Goal: Information Seeking & Learning: Learn about a topic

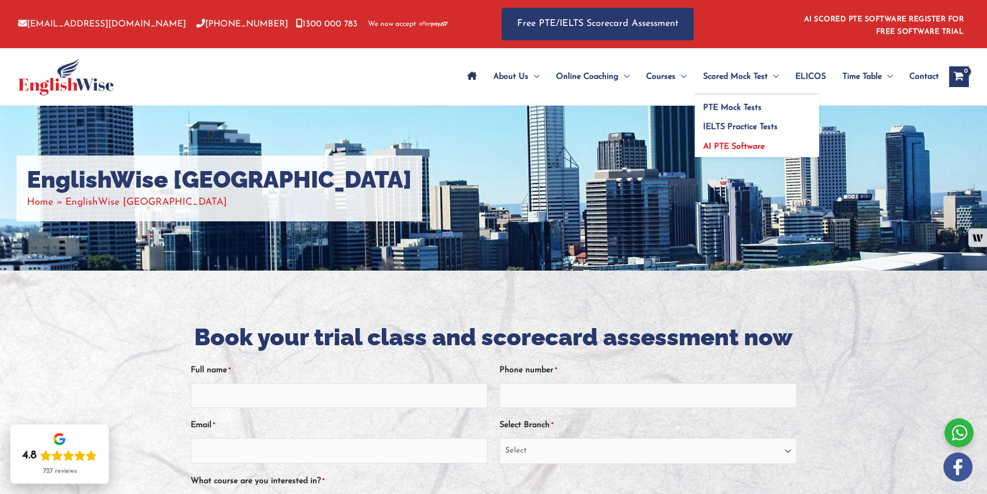
click at [739, 148] on span "AI PTE Software" at bounding box center [734, 146] width 62 height 8
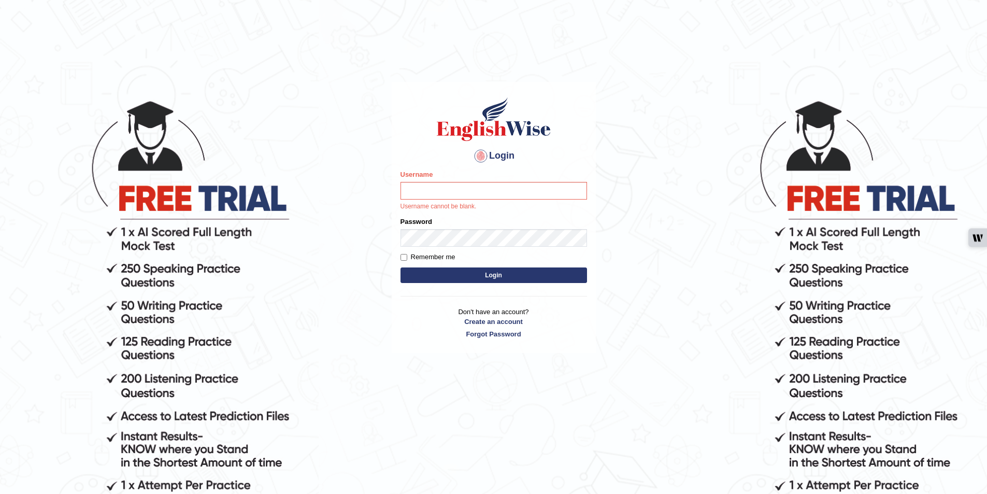
click at [501, 189] on input "Username" at bounding box center [493, 191] width 186 height 18
type input "badolesdenni31"
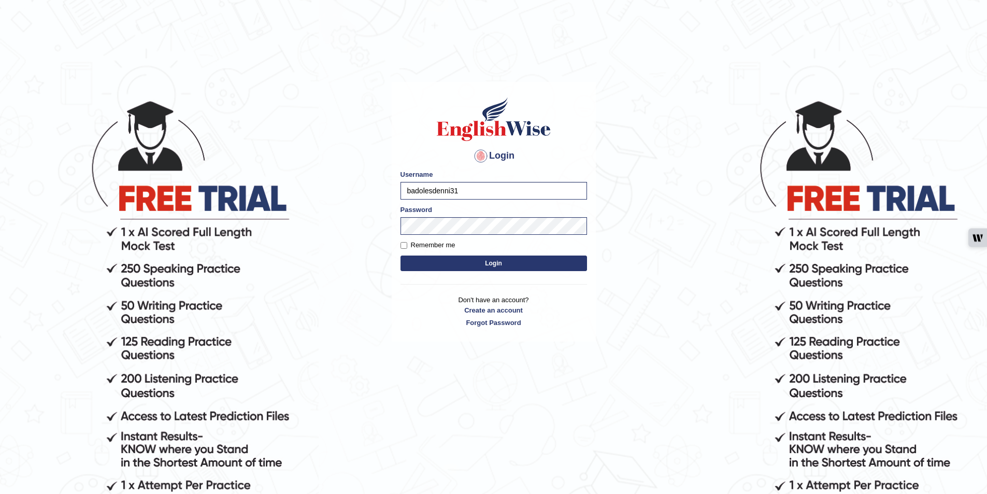
click at [503, 267] on button "Login" at bounding box center [493, 263] width 186 height 16
type input "badolesdenni31"
click at [436, 240] on label "Remember me" at bounding box center [427, 245] width 55 height 10
click at [407, 242] on input "Remember me" at bounding box center [403, 245] width 7 height 7
click at [436, 241] on label "Remember me" at bounding box center [427, 245] width 55 height 10
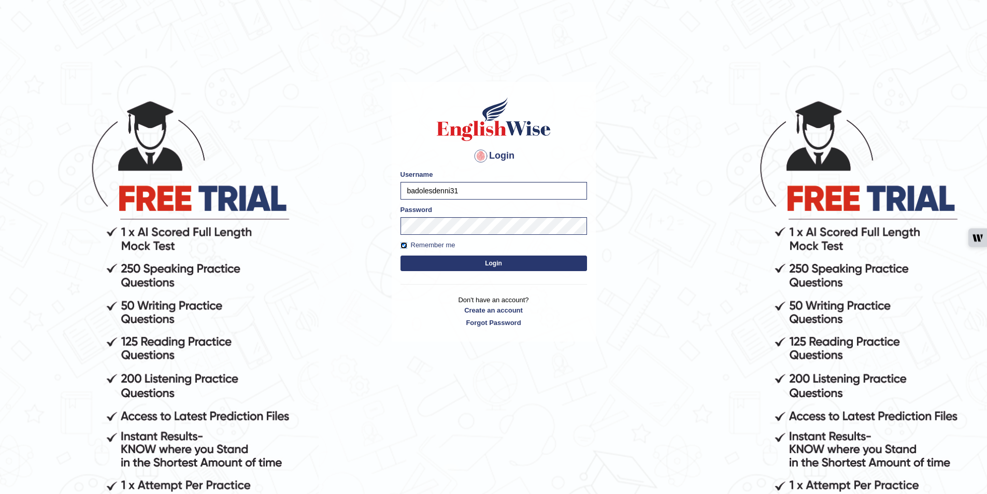
click at [407, 242] on input "Remember me" at bounding box center [403, 245] width 7 height 7
checkbox input "false"
click at [503, 261] on button "Login" at bounding box center [493, 263] width 186 height 16
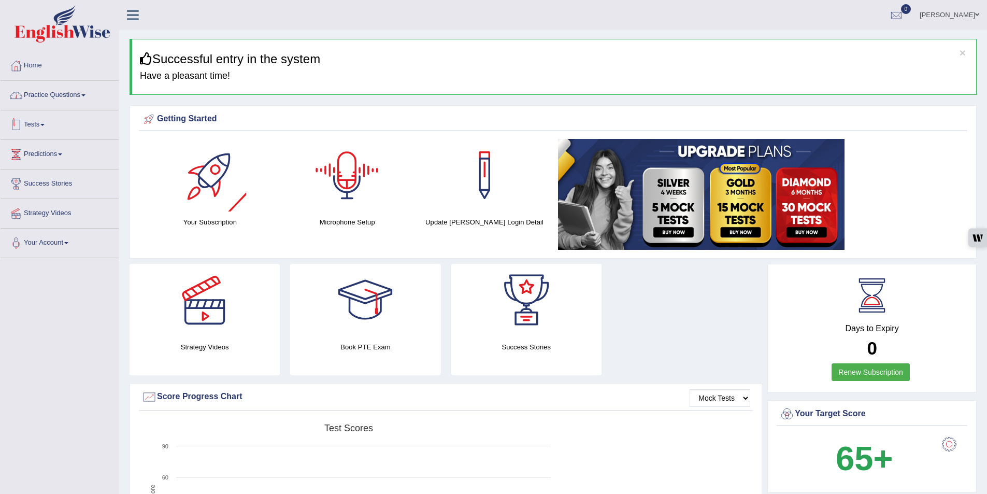
click at [63, 93] on link "Practice Questions" at bounding box center [60, 94] width 118 height 26
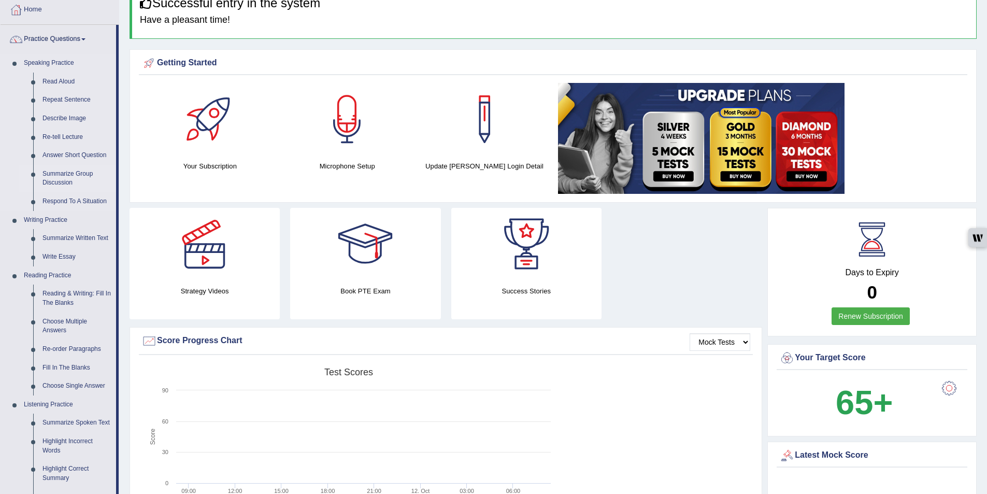
scroll to position [52, 0]
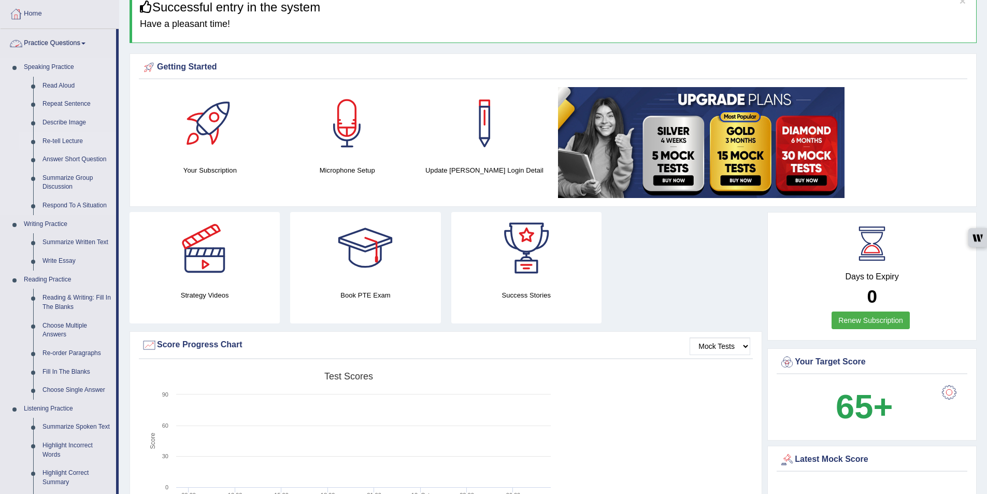
click at [71, 138] on link "Re-tell Lecture" at bounding box center [77, 141] width 78 height 19
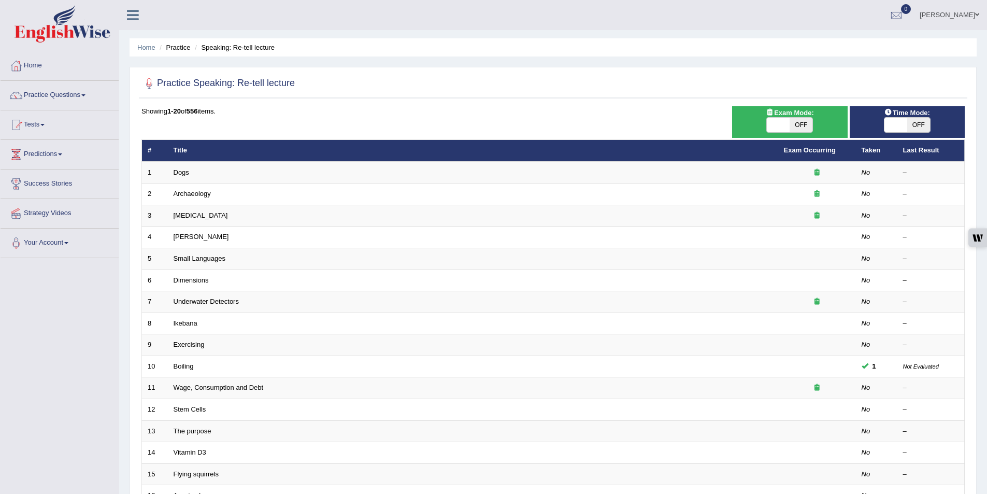
click at [182, 173] on link "Dogs" at bounding box center [181, 172] width 16 height 8
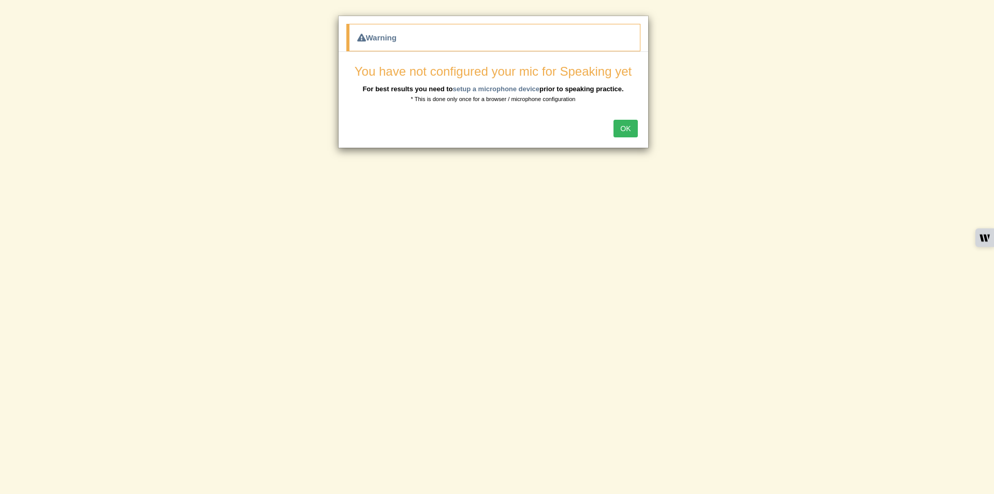
click at [627, 128] on button "OK" at bounding box center [626, 129] width 24 height 18
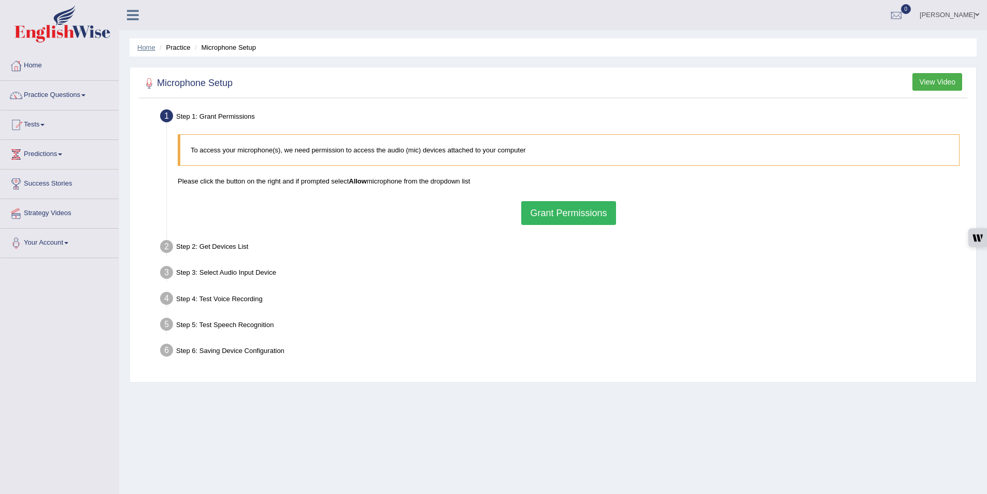
click at [142, 47] on link "Home" at bounding box center [146, 48] width 18 height 8
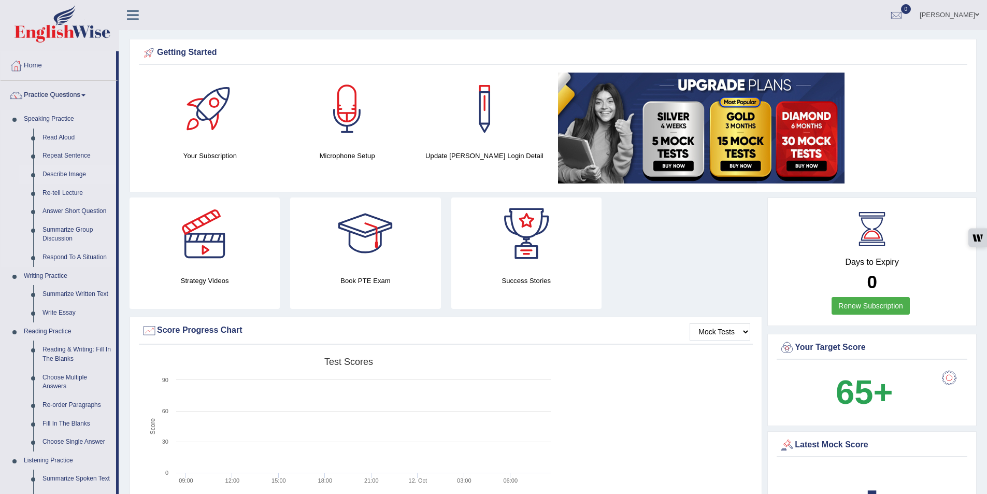
click at [74, 173] on link "Describe Image" at bounding box center [77, 174] width 78 height 19
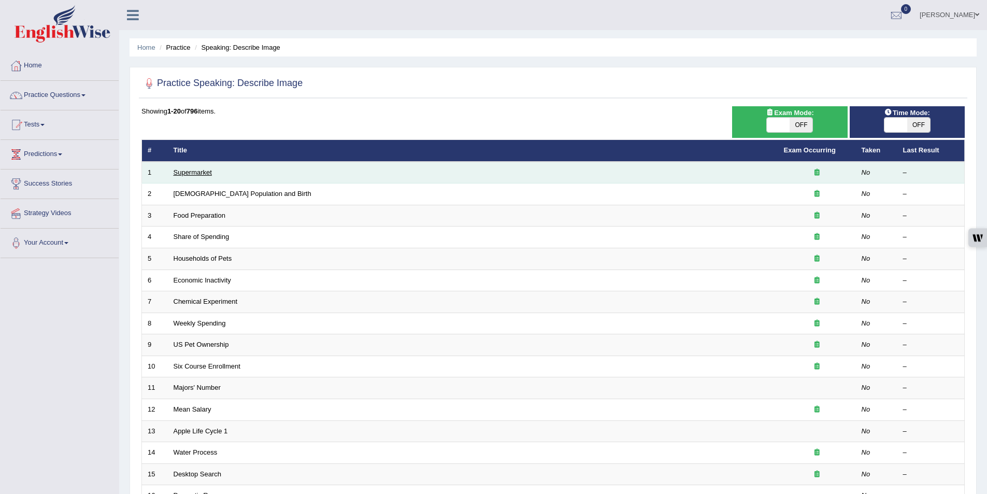
click at [204, 175] on link "Supermarket" at bounding box center [192, 172] width 38 height 8
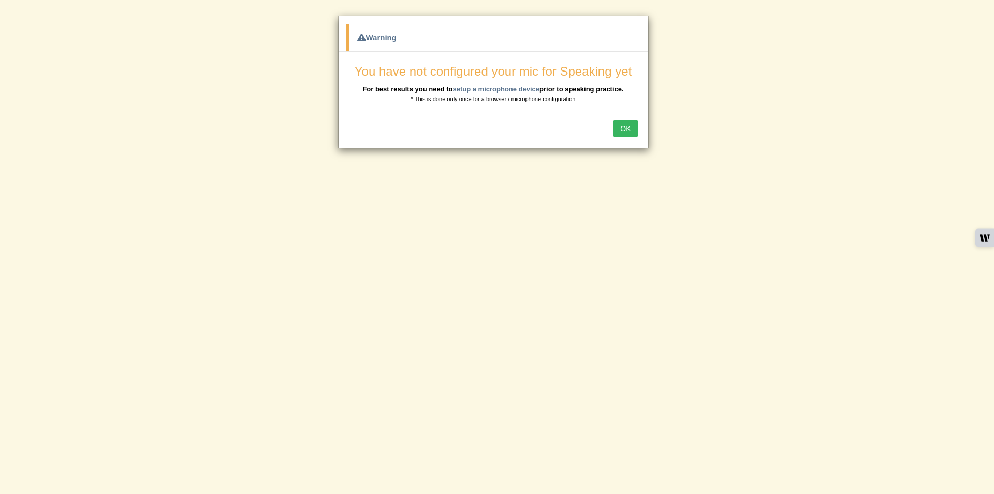
click at [629, 131] on button "OK" at bounding box center [626, 129] width 24 height 18
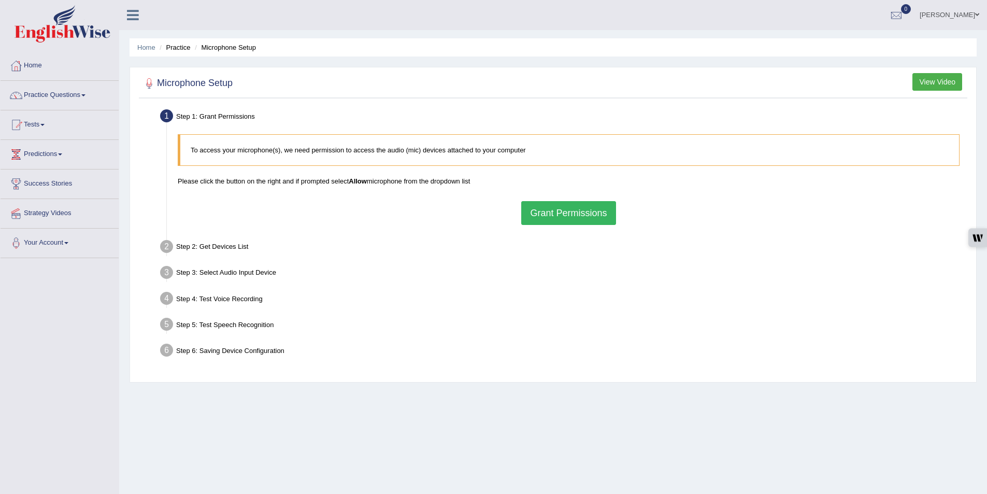
click at [580, 207] on button "Grant Permissions" at bounding box center [568, 213] width 94 height 24
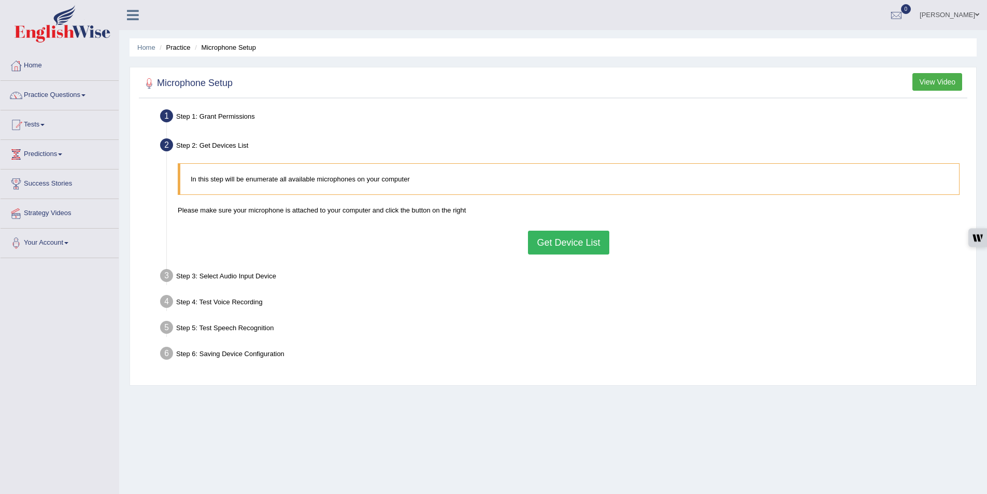
click at [563, 247] on button "Get Device List" at bounding box center [568, 242] width 81 height 24
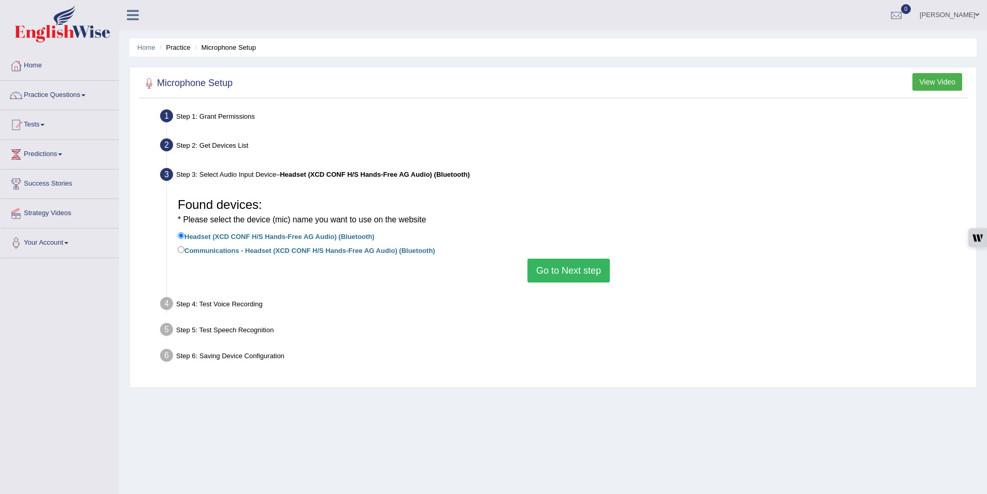
click at [562, 268] on button "Go to Next step" at bounding box center [568, 270] width 82 height 24
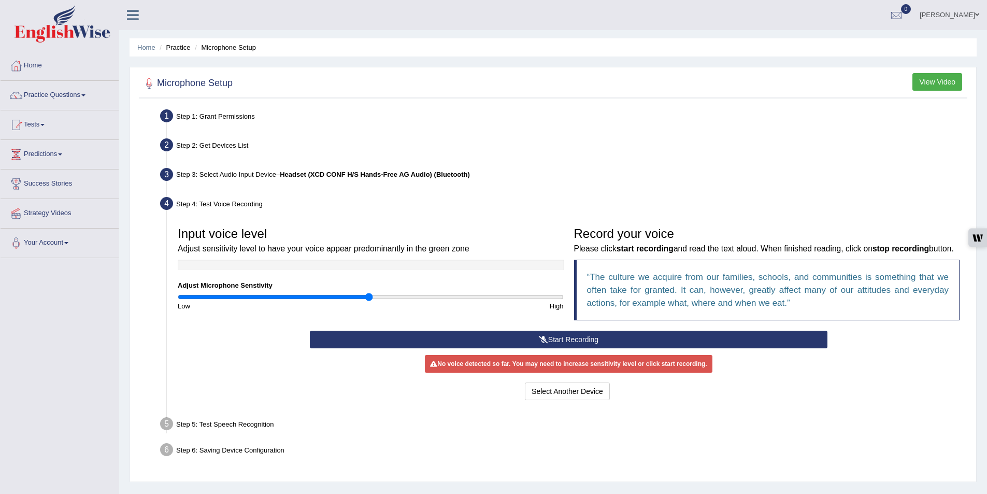
click at [554, 348] on button "Start Recording" at bounding box center [568, 339] width 517 height 18
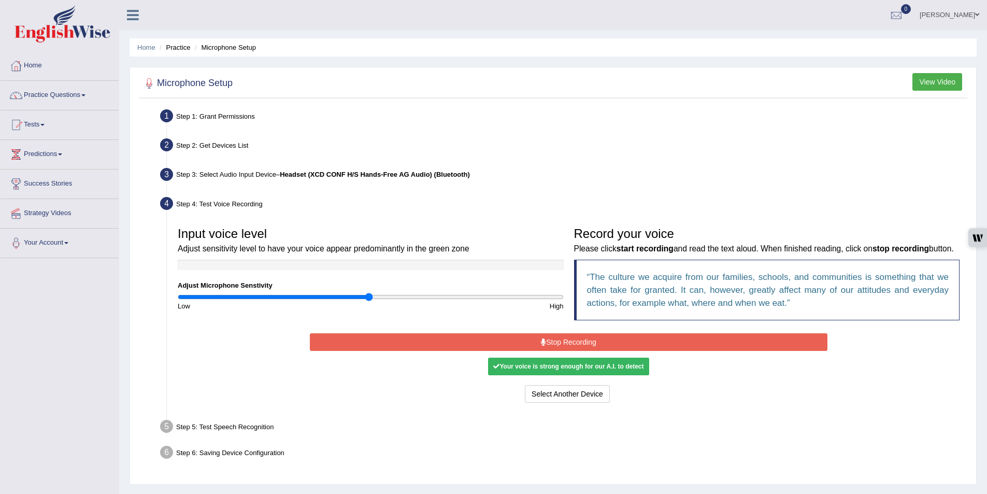
click at [554, 350] on button "Stop Recording" at bounding box center [568, 342] width 517 height 18
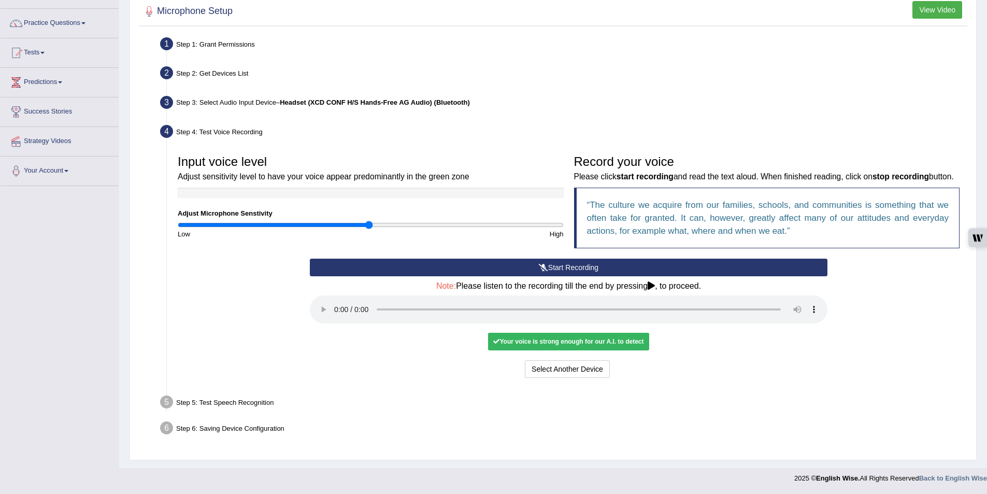
scroll to position [85, 0]
click at [622, 346] on div "Your voice is strong enough for our A.I. to detect" at bounding box center [568, 341] width 161 height 18
click at [651, 287] on icon at bounding box center [650, 285] width 7 height 8
click at [635, 343] on div "Your voice is strong enough for our A.I. to detect" at bounding box center [568, 341] width 161 height 18
click at [611, 338] on div "Your voice is strong enough for our A.I. to detect" at bounding box center [568, 341] width 161 height 18
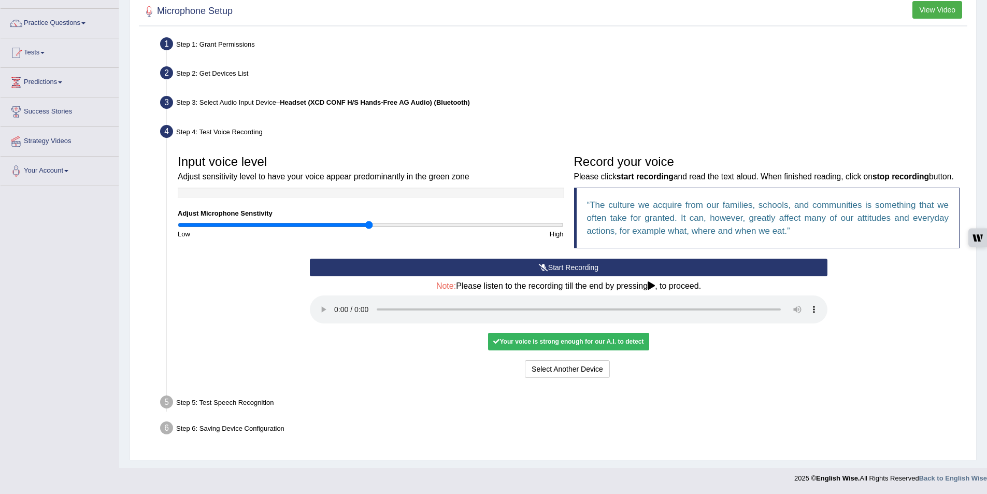
click at [623, 339] on div "Your voice is strong enough for our A.I. to detect" at bounding box center [568, 341] width 161 height 18
click at [579, 366] on button "Select Another Device" at bounding box center [567, 369] width 85 height 18
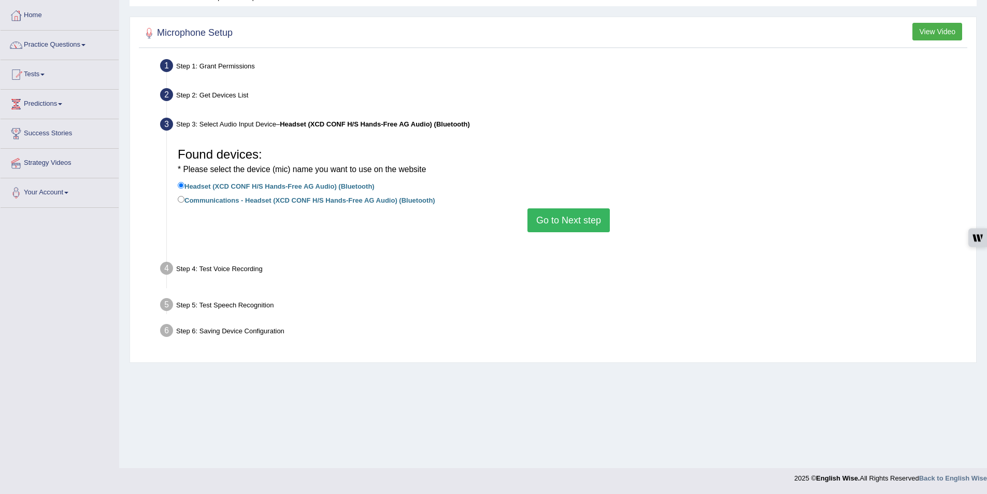
scroll to position [50, 0]
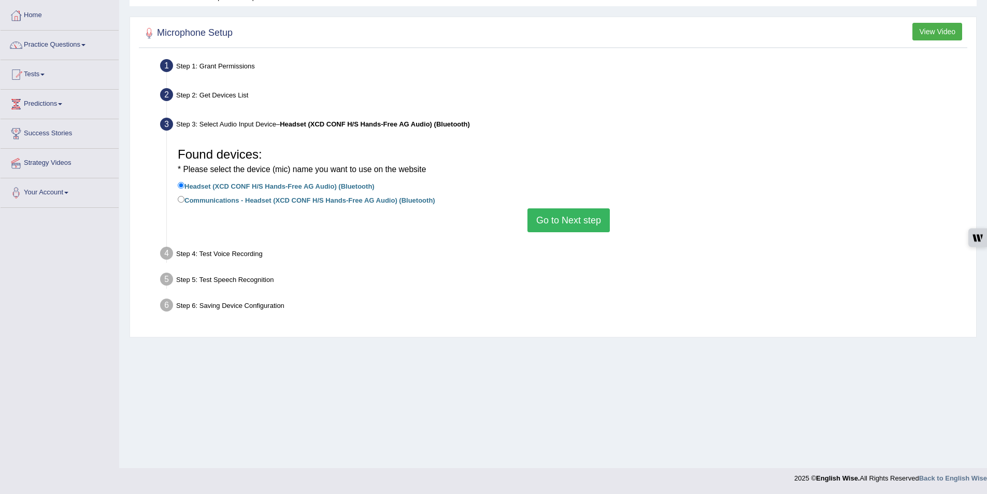
click at [586, 221] on button "Go to Next step" at bounding box center [568, 220] width 82 height 24
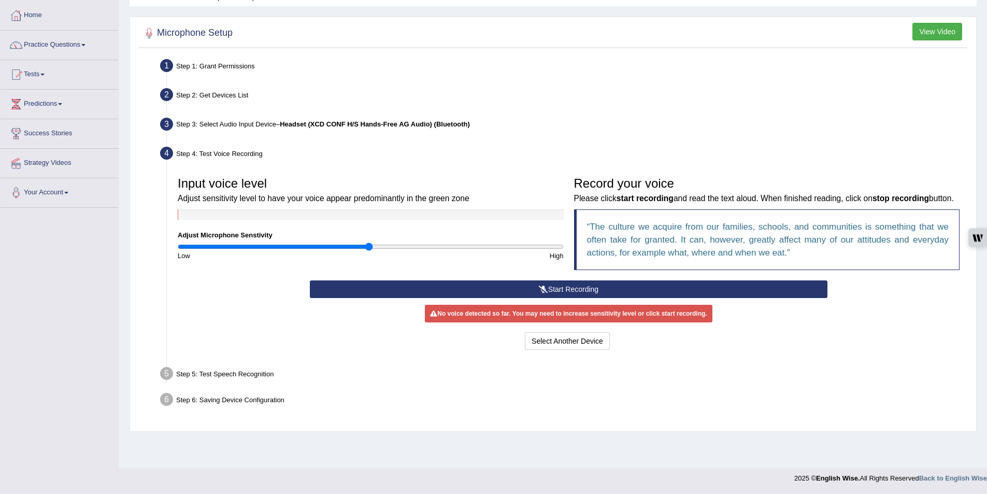
click at [662, 298] on button "Start Recording" at bounding box center [568, 289] width 517 height 18
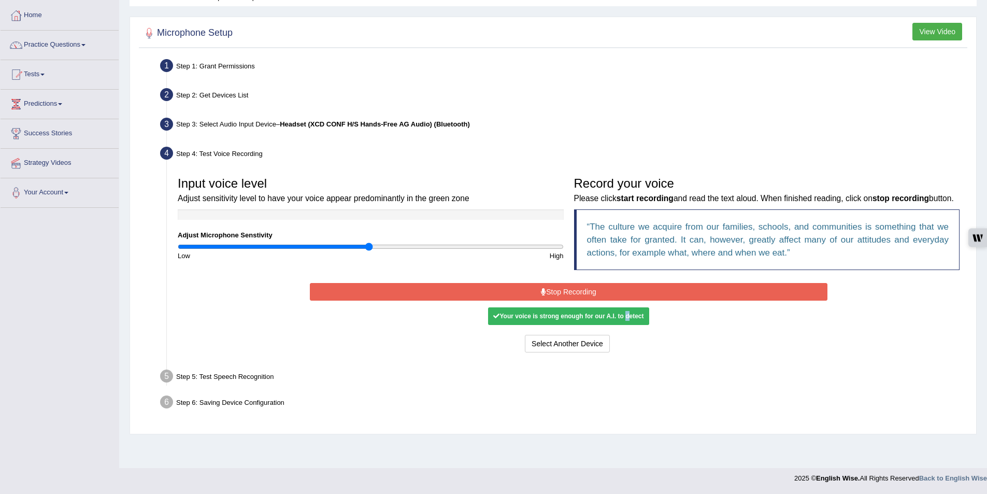
click at [662, 300] on button "Stop Recording" at bounding box center [568, 292] width 517 height 18
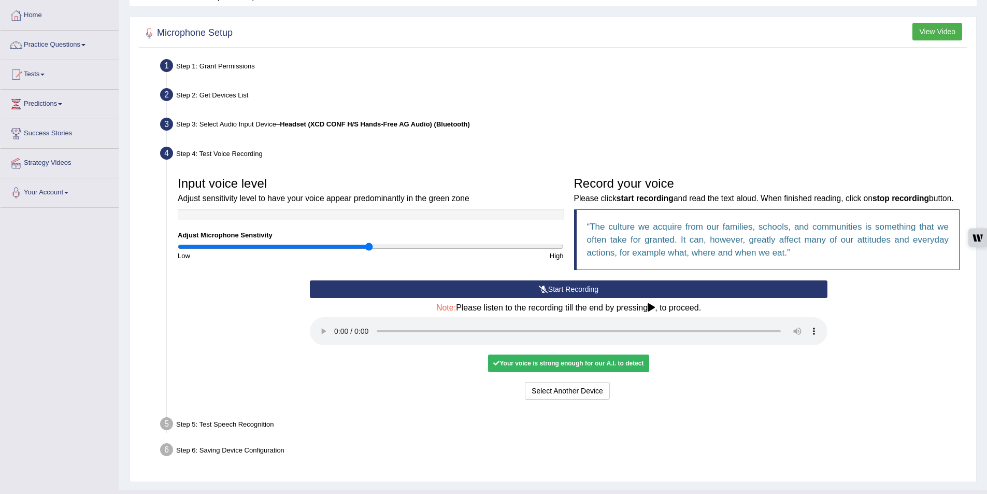
click at [642, 372] on div "Your voice is strong enough for our A.I. to detect" at bounding box center [568, 363] width 161 height 18
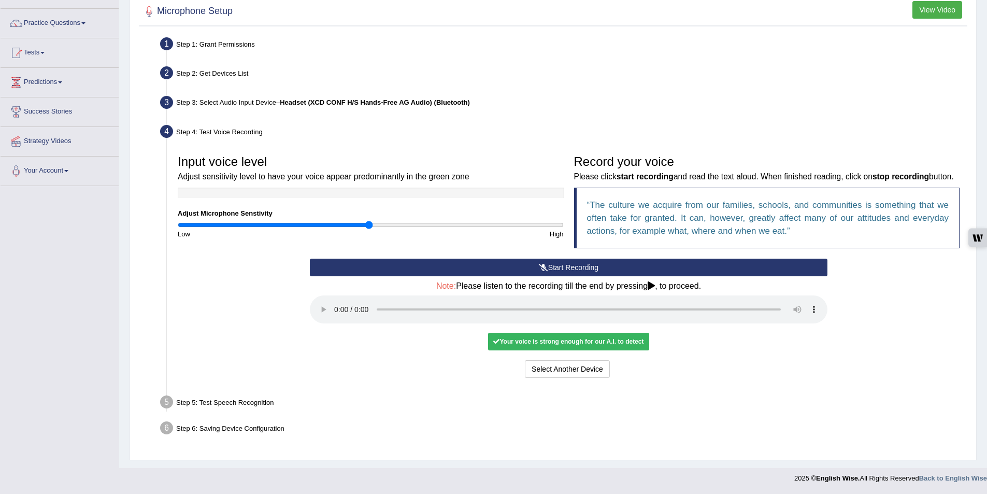
scroll to position [85, 0]
drag, startPoint x: 225, startPoint y: 393, endPoint x: 221, endPoint y: 396, distance: 5.5
click at [224, 394] on div "Step 5: Test Speech Recognition" at bounding box center [563, 403] width 816 height 23
click at [220, 399] on div "Step 5: Test Speech Recognition" at bounding box center [563, 403] width 816 height 23
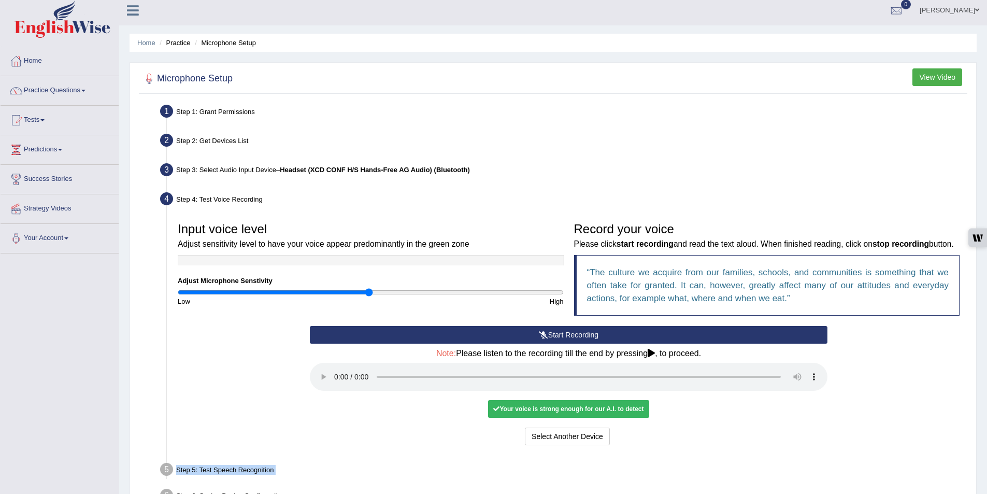
click at [220, 459] on div "Step 5: Test Speech Recognition" at bounding box center [563, 470] width 816 height 23
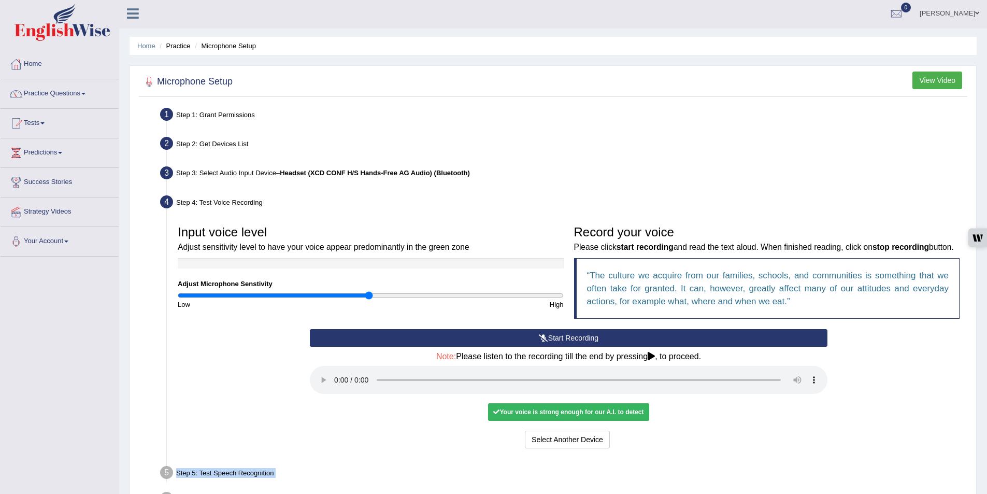
click at [220, 462] on div "Step 5: Test Speech Recognition" at bounding box center [563, 473] width 816 height 23
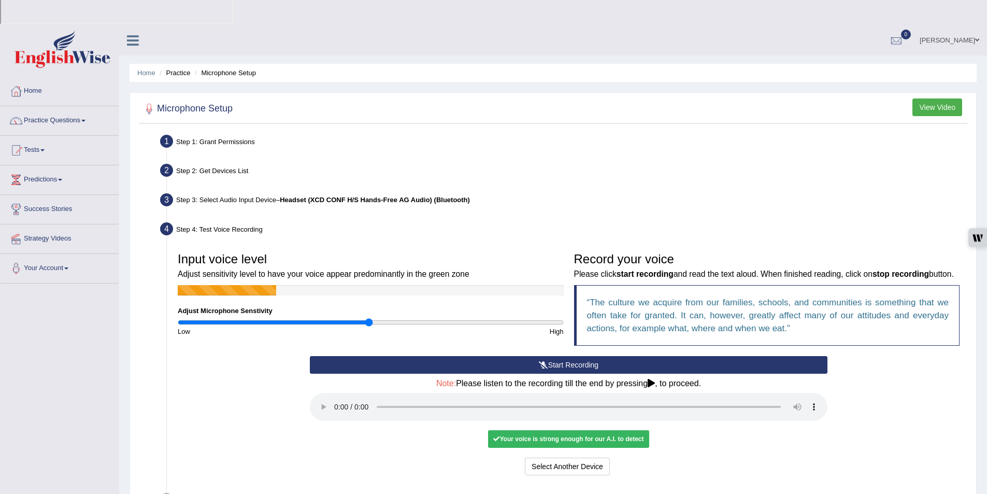
click at [412, 457] on div "Select Another Device Voice is ok. Go to Next step" at bounding box center [568, 467] width 517 height 20
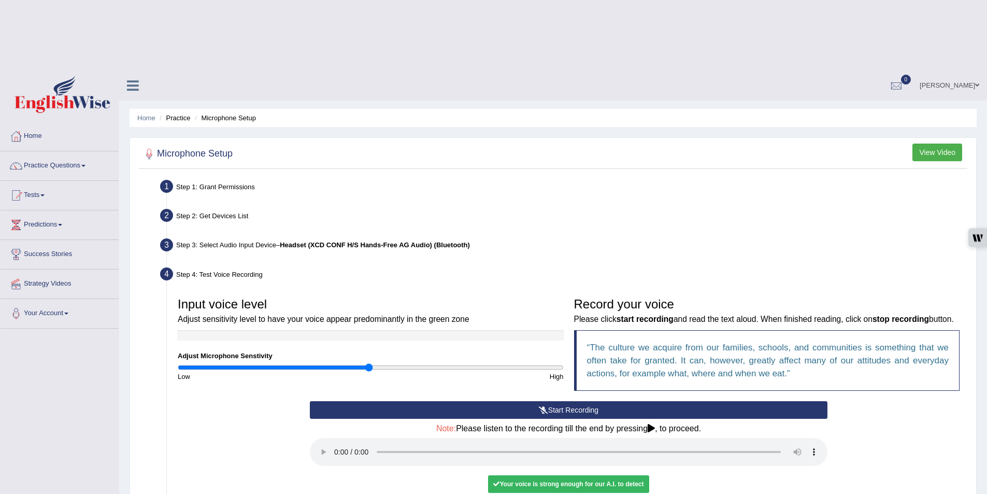
scroll to position [0, 0]
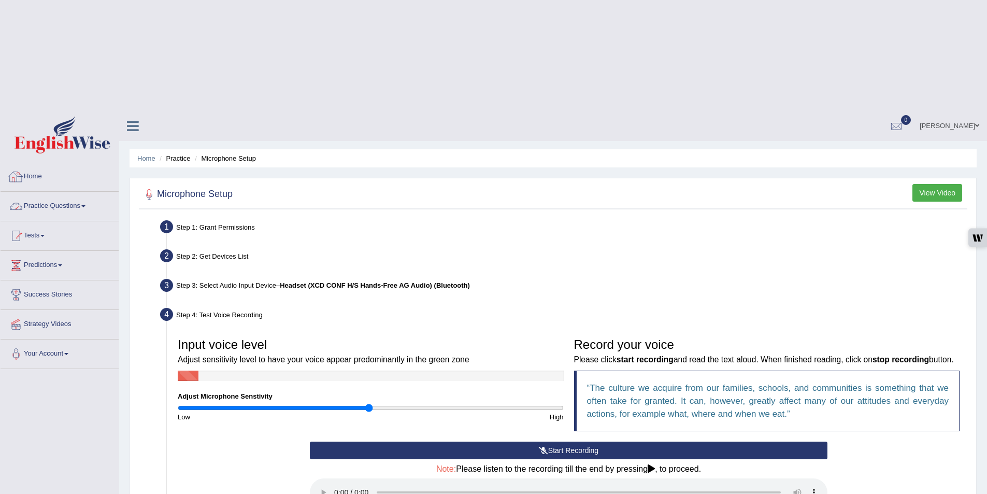
click at [52, 192] on link "Practice Questions" at bounding box center [60, 205] width 118 height 26
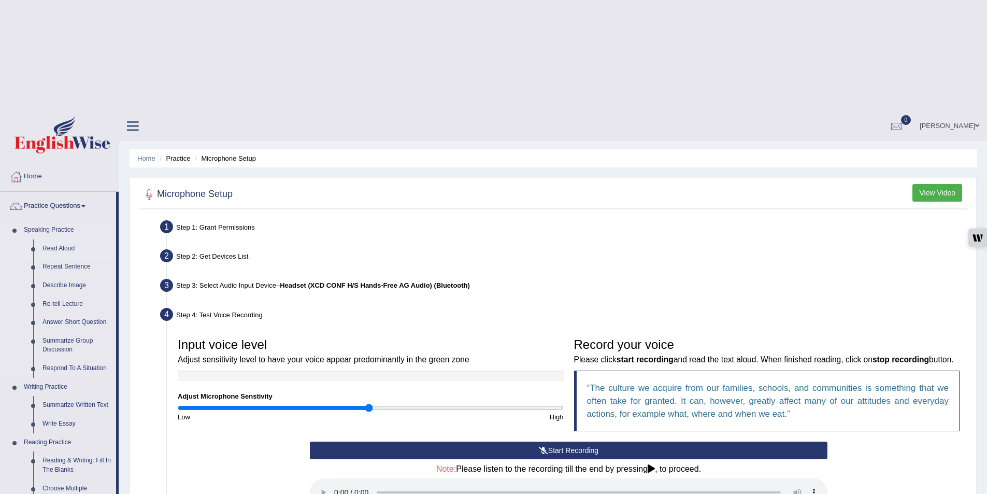
click at [57, 239] on link "Read Aloud" at bounding box center [77, 248] width 78 height 19
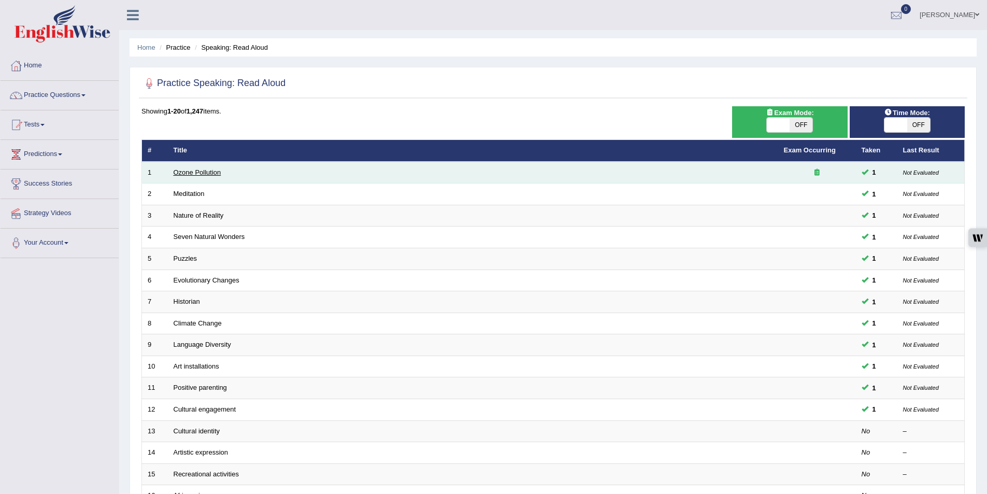
click at [203, 174] on link "Ozone Pollution" at bounding box center [197, 172] width 48 height 8
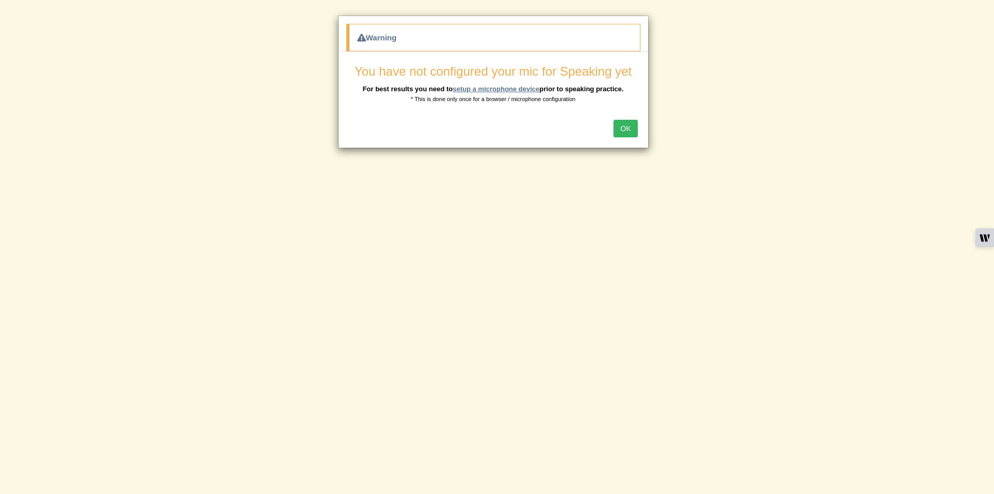
click at [470, 88] on link "setup a microphone device" at bounding box center [496, 89] width 87 height 8
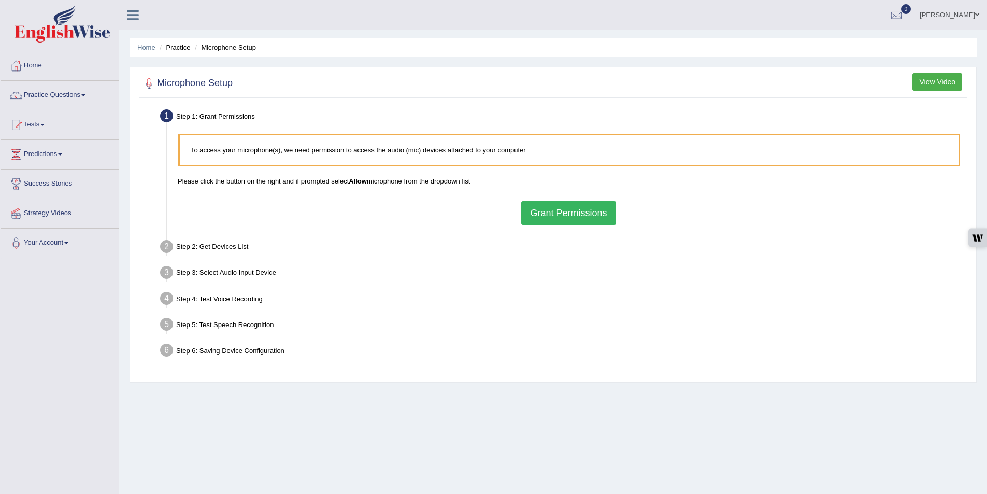
click at [570, 207] on button "Grant Permissions" at bounding box center [568, 213] width 94 height 24
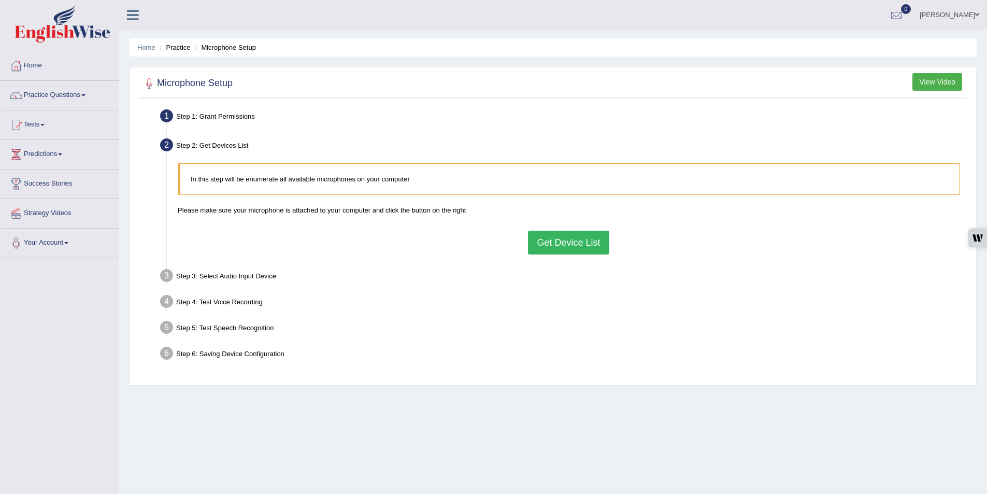
click at [567, 248] on button "Get Device List" at bounding box center [568, 242] width 81 height 24
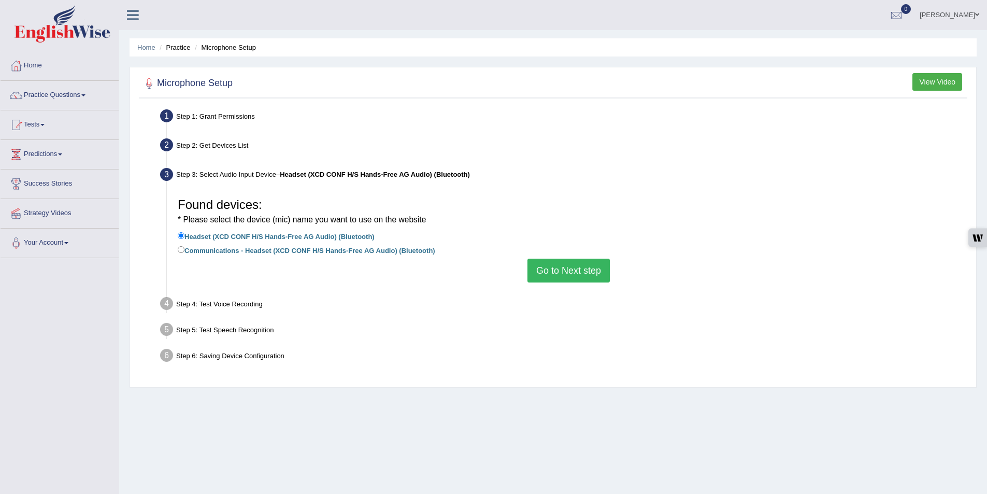
click at [567, 270] on button "Go to Next step" at bounding box center [568, 270] width 82 height 24
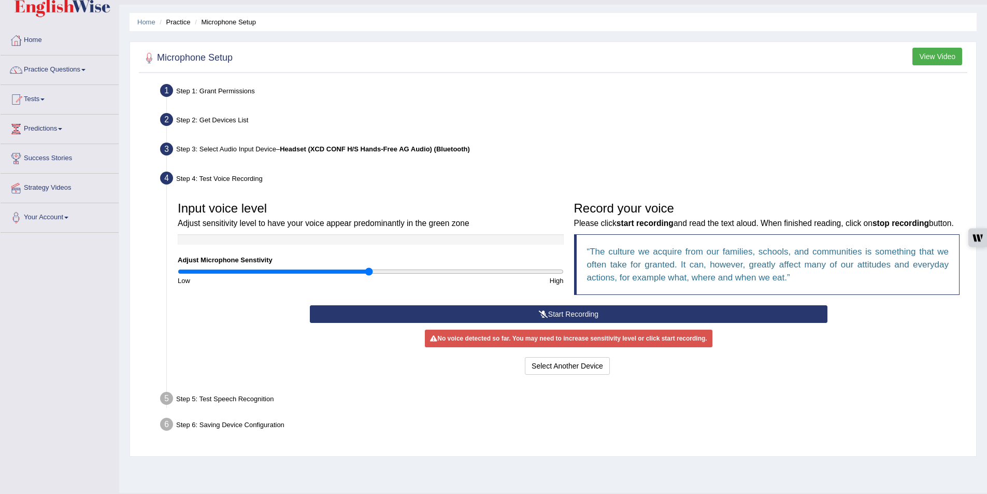
scroll to position [50, 0]
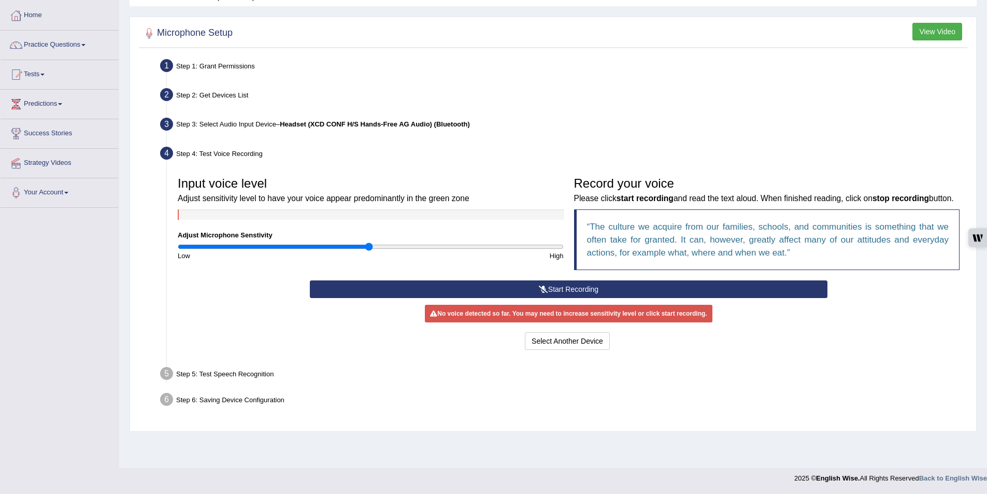
click at [588, 298] on button "Start Recording" at bounding box center [568, 289] width 517 height 18
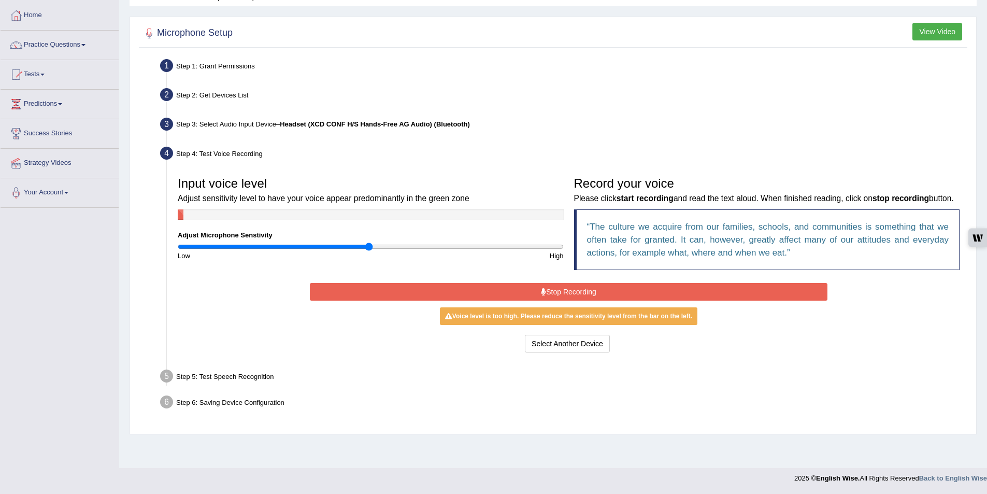
click at [588, 300] on button "Stop Recording" at bounding box center [568, 292] width 517 height 18
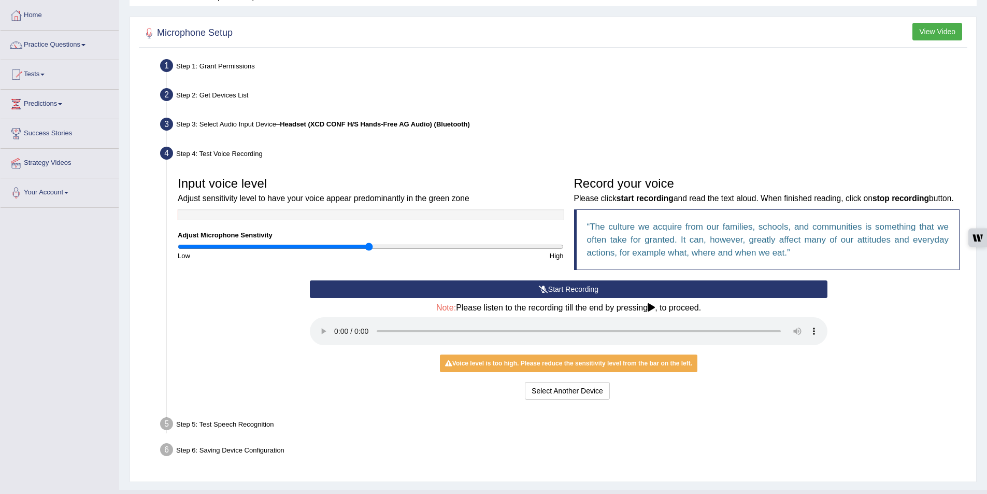
click at [576, 298] on button "Start Recording" at bounding box center [568, 289] width 517 height 18
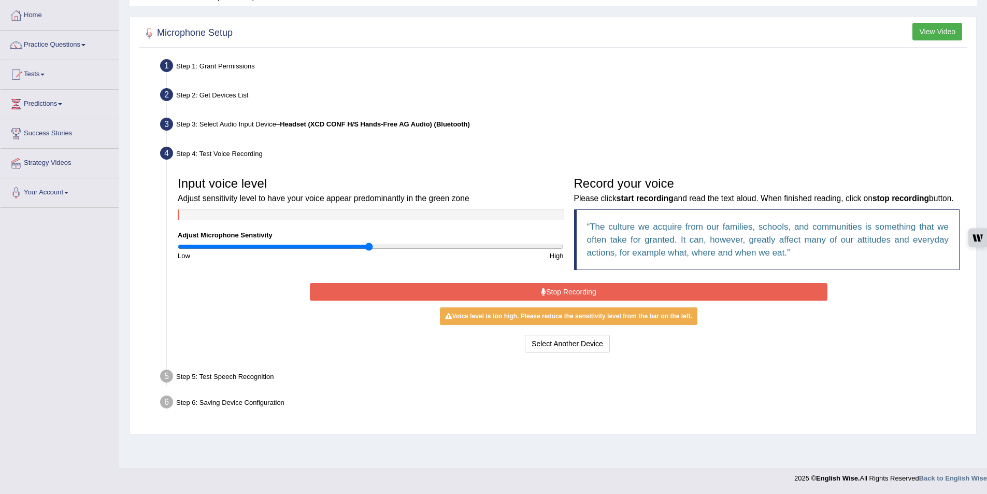
click at [569, 300] on button "Stop Recording" at bounding box center [568, 292] width 517 height 18
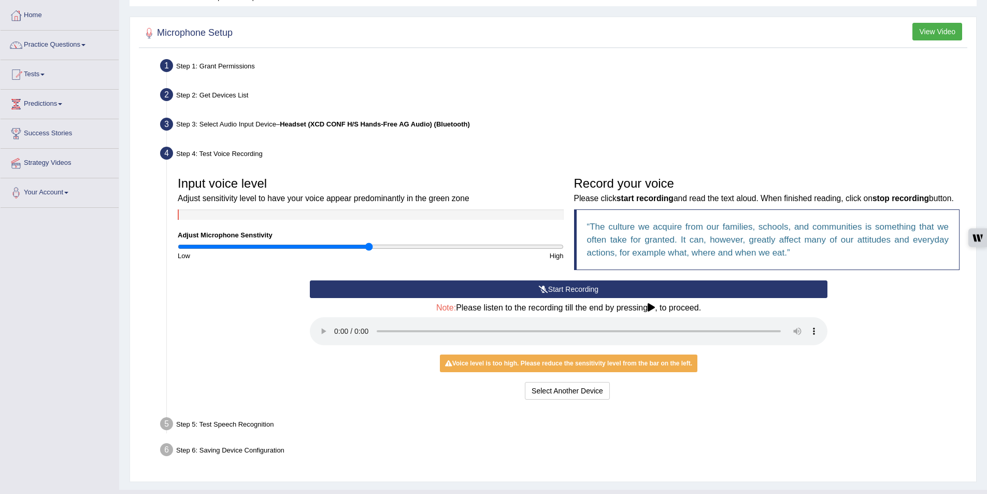
click at [586, 298] on button "Start Recording" at bounding box center [568, 289] width 517 height 18
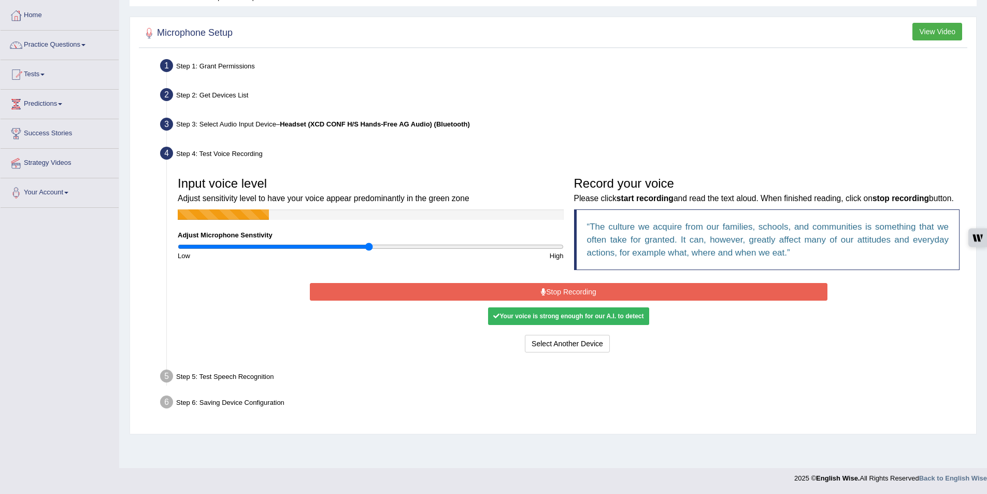
click at [586, 300] on button "Stop Recording" at bounding box center [568, 292] width 517 height 18
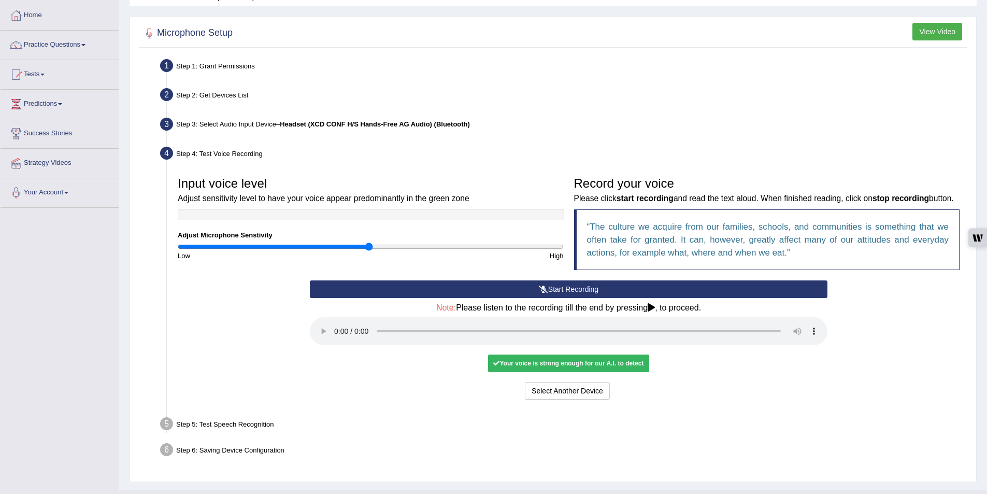
click at [613, 372] on div "Your voice is strong enough for our A.I. to detect" at bounding box center [568, 363] width 161 height 18
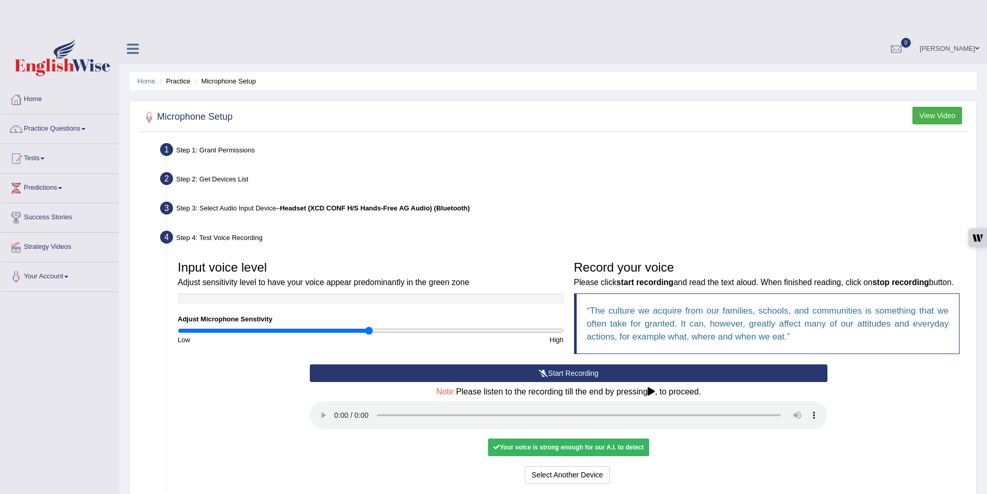
click at [616, 438] on div "Your voice is strong enough for our A.I. to detect" at bounding box center [568, 447] width 161 height 18
click at [617, 438] on div "Your voice is strong enough for our A.I. to detect" at bounding box center [568, 447] width 161 height 18
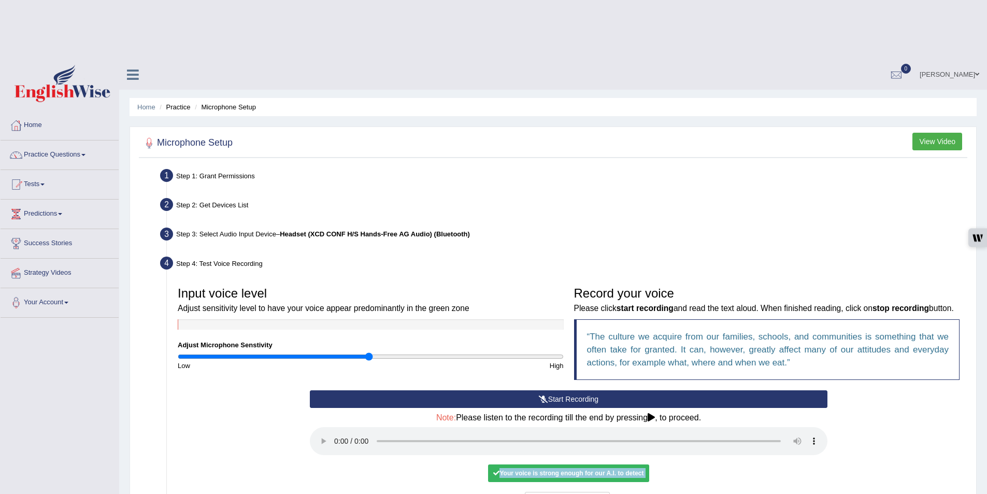
click at [617, 464] on div "Your voice is strong enough for our A.I. to detect" at bounding box center [568, 473] width 161 height 18
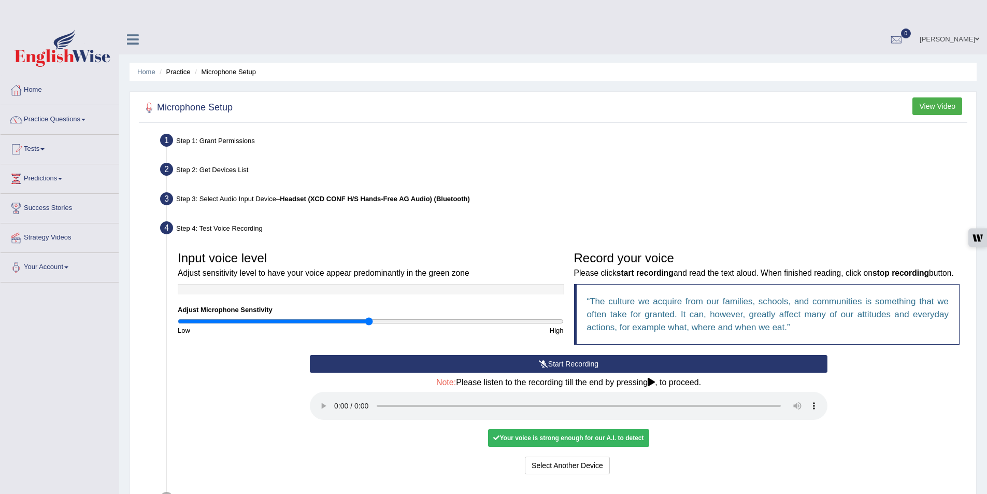
click at [266, 488] on div "Step 5: Test Speech Recognition" at bounding box center [563, 499] width 816 height 23
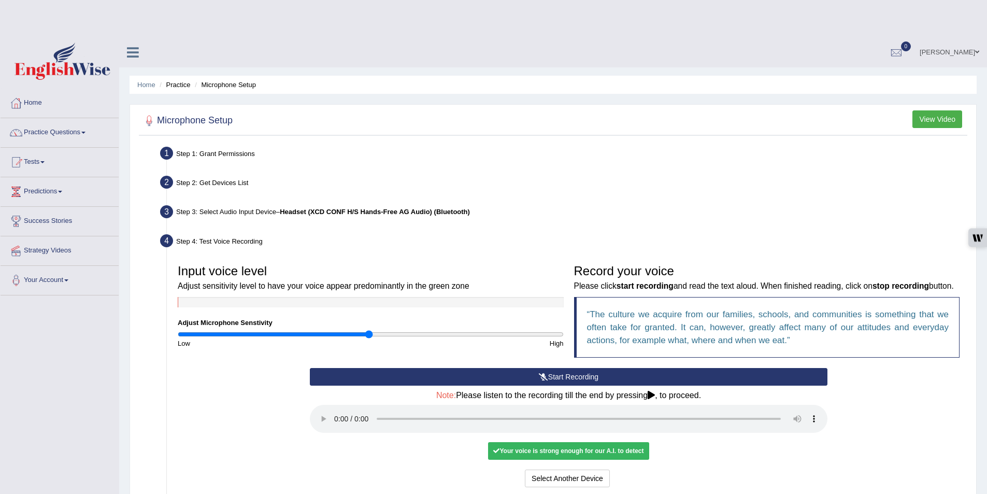
scroll to position [0, 0]
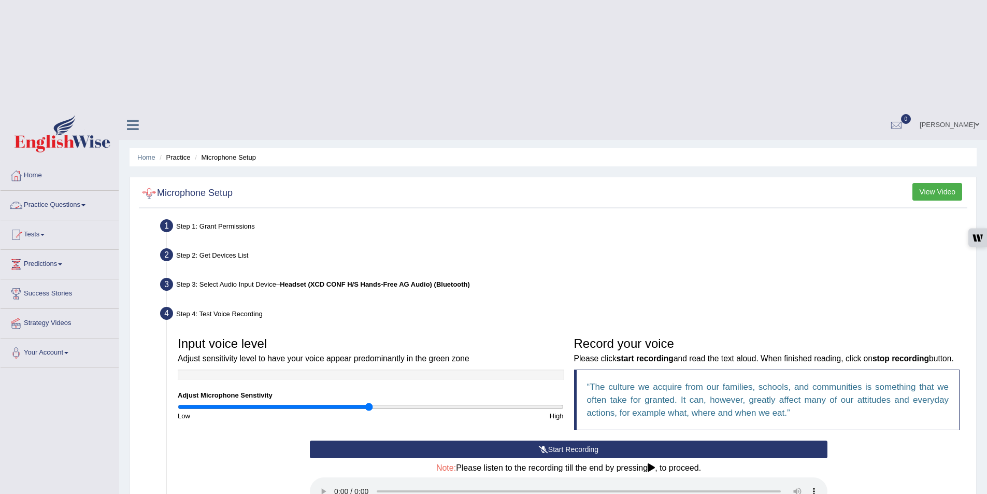
click at [69, 191] on link "Practice Questions" at bounding box center [60, 204] width 118 height 26
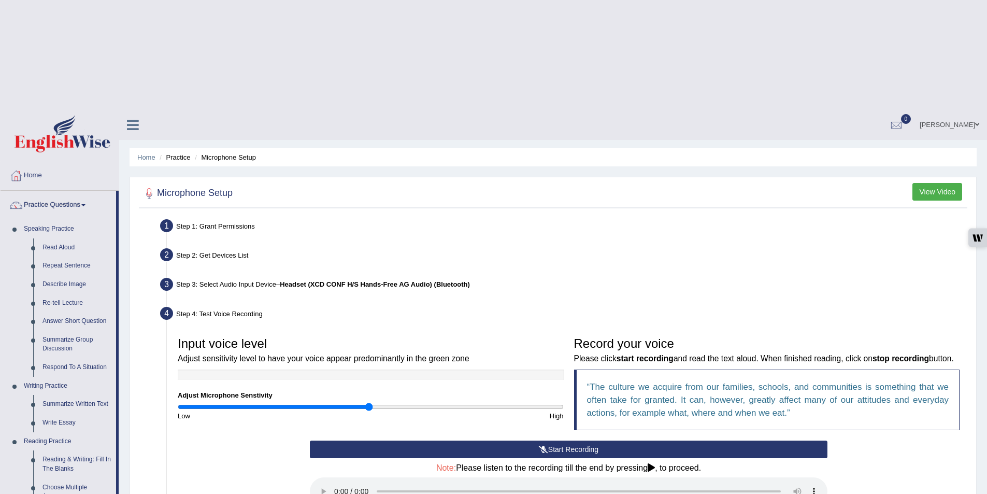
click at [74, 294] on link "Re-tell Lecture" at bounding box center [77, 303] width 78 height 19
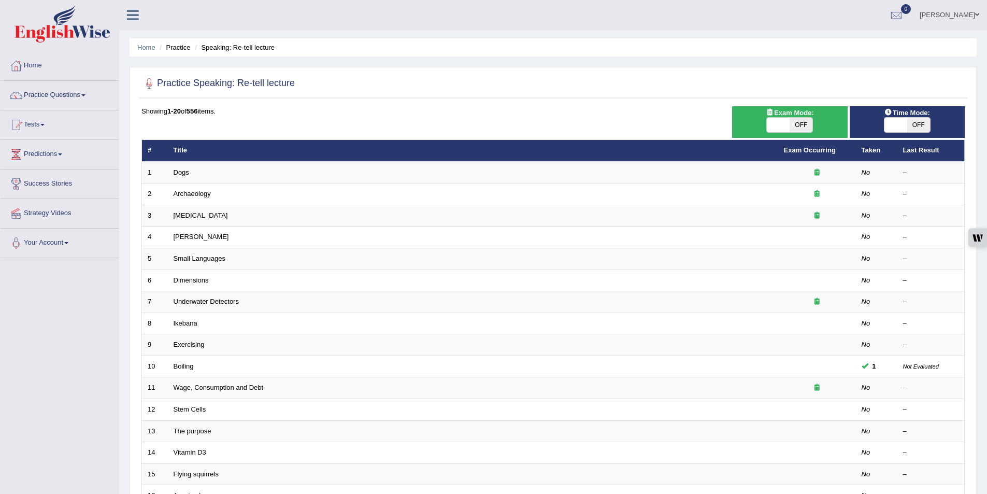
click at [784, 125] on span at bounding box center [777, 125] width 23 height 15
checkbox input "true"
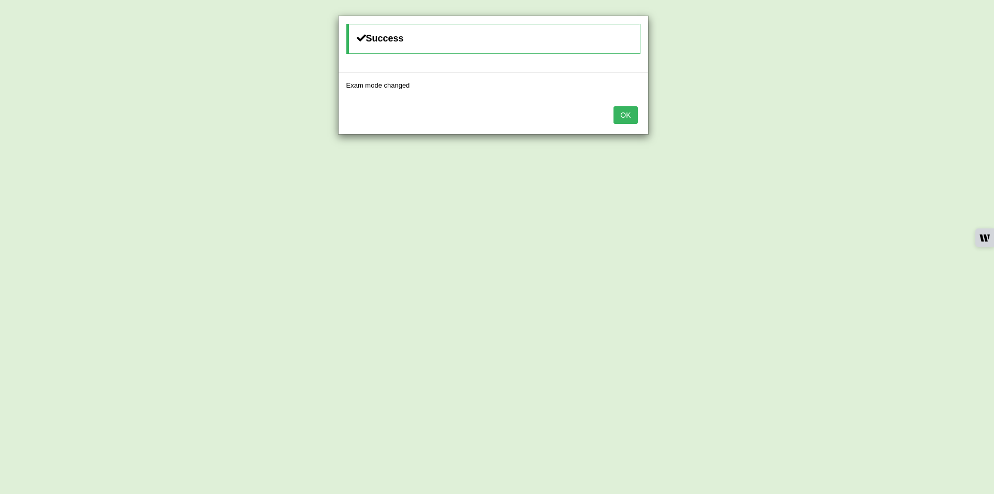
click at [629, 120] on button "OK" at bounding box center [626, 115] width 24 height 18
click at [614, 111] on button "OK" at bounding box center [626, 115] width 24 height 18
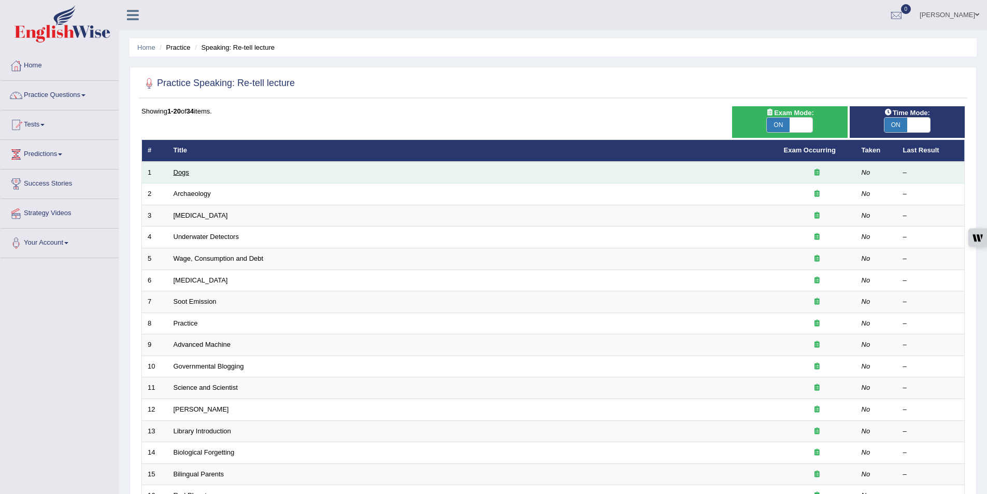
click at [182, 175] on link "Dogs" at bounding box center [181, 172] width 16 height 8
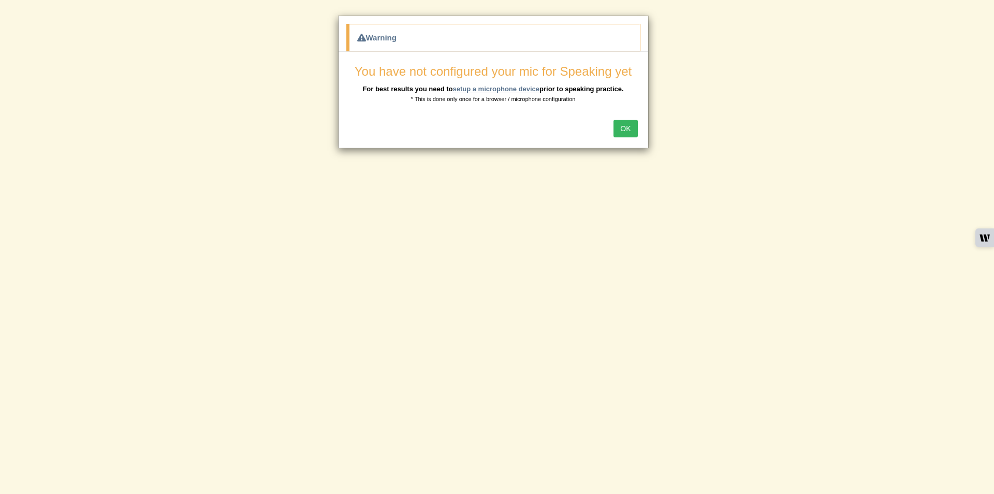
click at [528, 89] on link "setup a microphone device" at bounding box center [496, 89] width 87 height 8
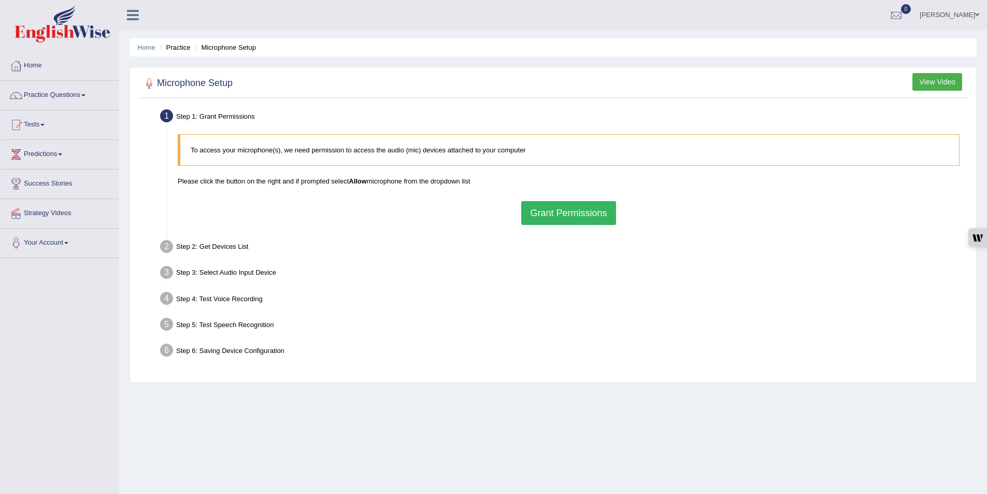
click at [589, 211] on button "Grant Permissions" at bounding box center [568, 213] width 94 height 24
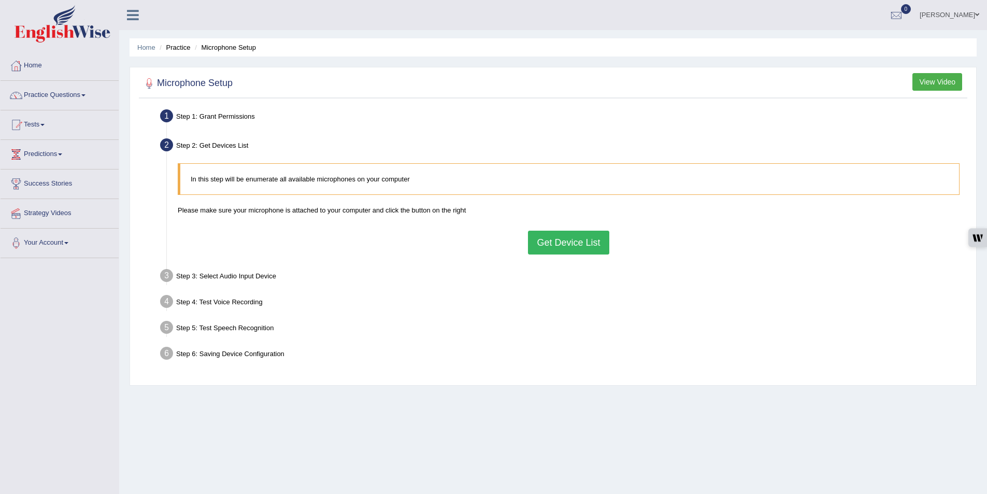
click at [590, 240] on button "Get Device List" at bounding box center [568, 242] width 81 height 24
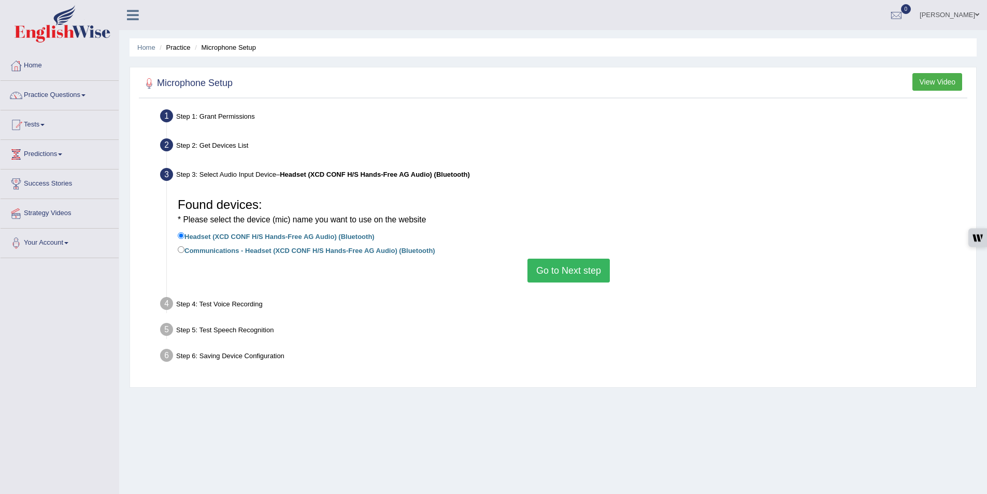
click at [573, 273] on button "Go to Next step" at bounding box center [568, 270] width 82 height 24
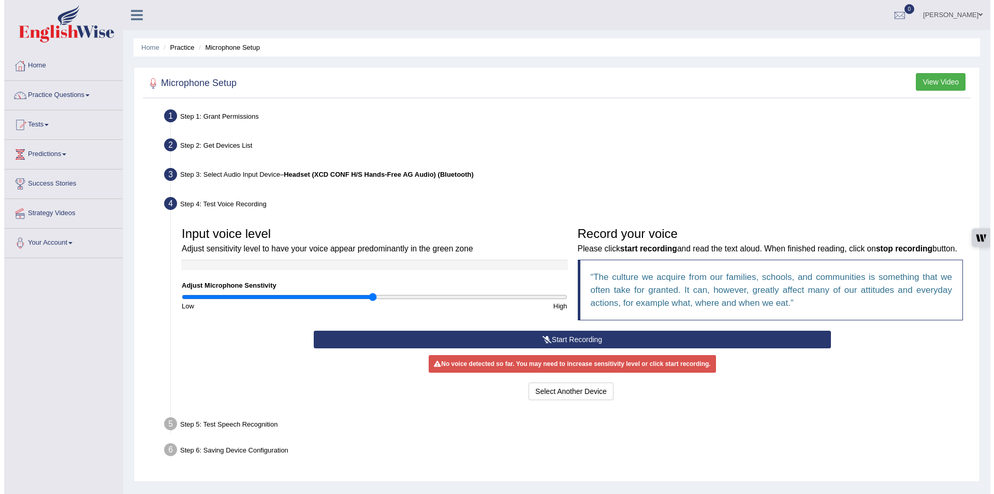
scroll to position [50, 0]
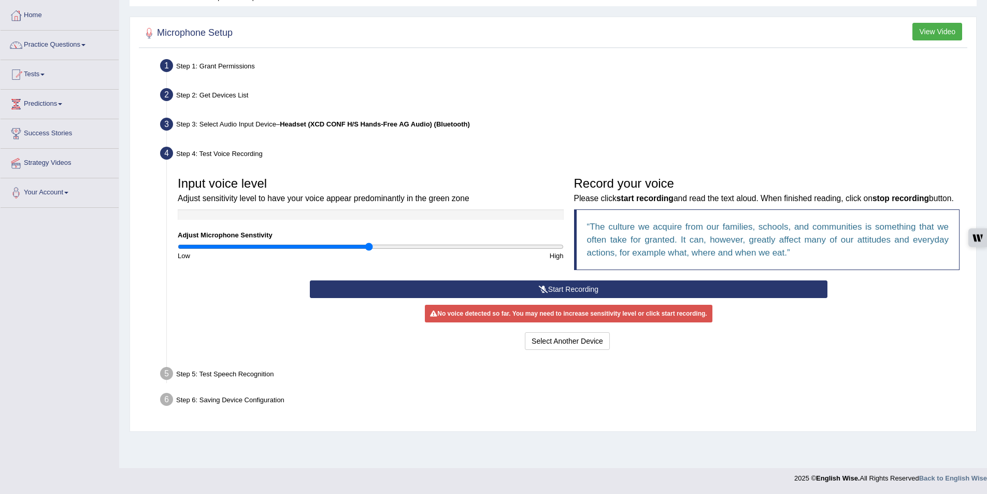
click at [588, 298] on button "Start Recording" at bounding box center [568, 289] width 517 height 18
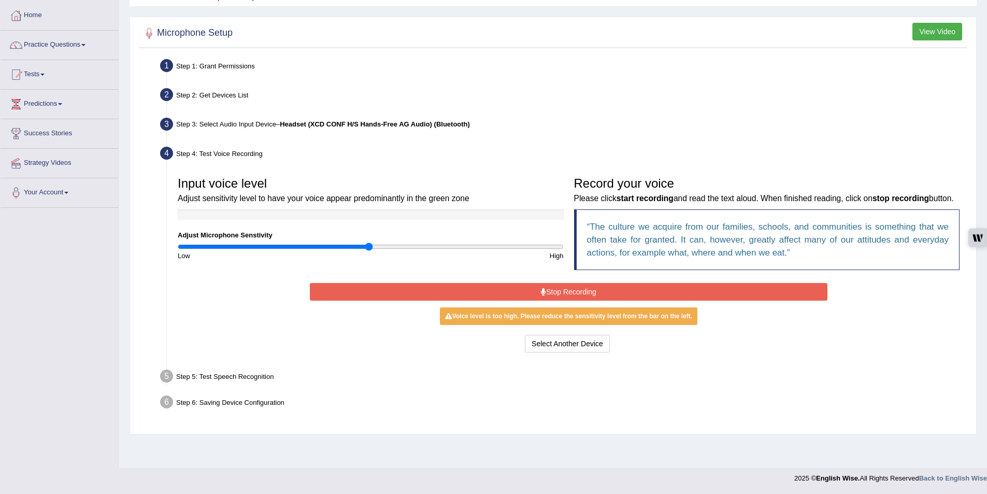
click at [590, 300] on button "Stop Recording" at bounding box center [568, 292] width 517 height 18
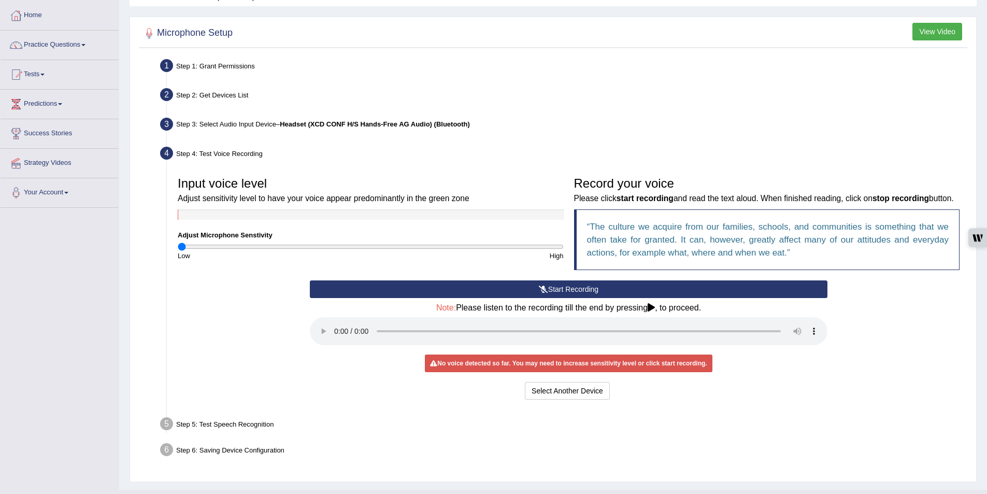
drag, startPoint x: 369, startPoint y: 248, endPoint x: 147, endPoint y: 240, distance: 222.3
click at [178, 242] on input "range" at bounding box center [371, 246] width 386 height 8
click at [568, 298] on button "Start Recording" at bounding box center [568, 289] width 517 height 18
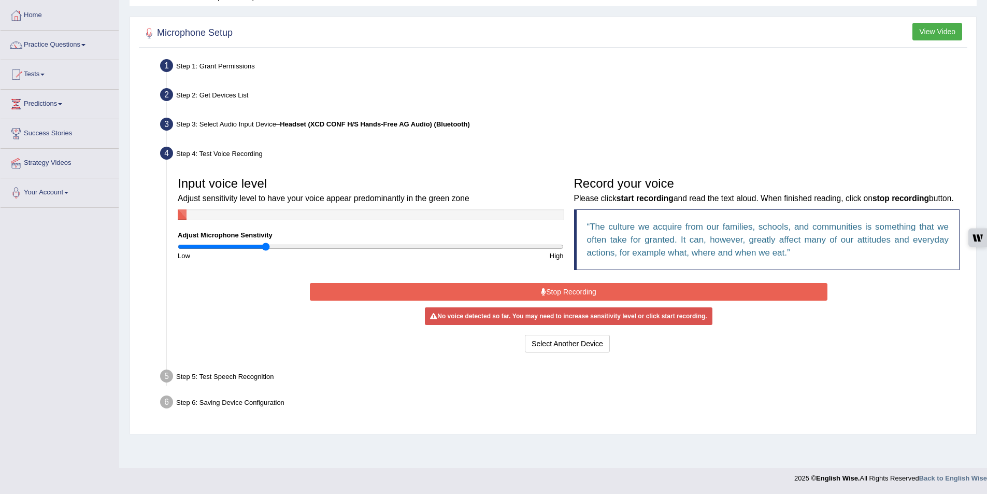
drag, startPoint x: 182, startPoint y: 250, endPoint x: 264, endPoint y: 249, distance: 82.4
click at [264, 249] on input "range" at bounding box center [371, 246] width 386 height 8
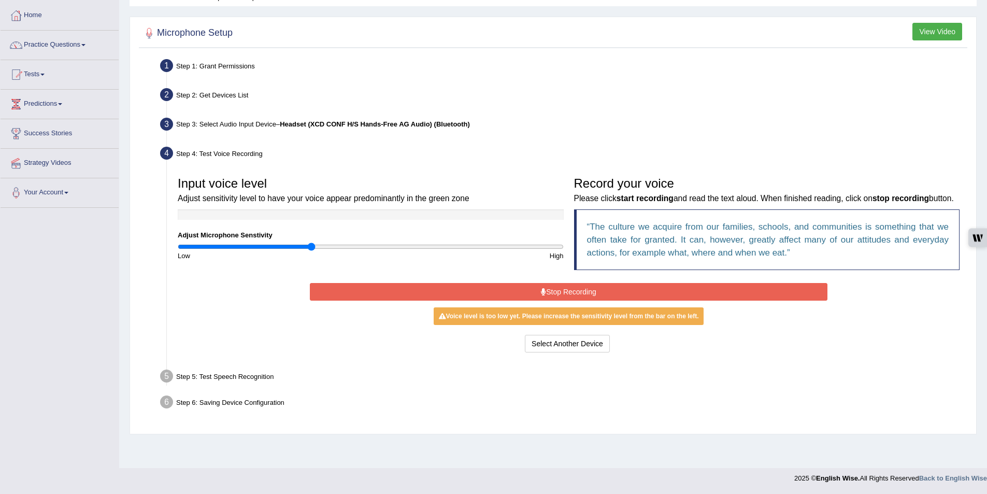
drag, startPoint x: 269, startPoint y: 245, endPoint x: 311, endPoint y: 242, distance: 41.6
type input "0.7"
click at [311, 242] on input "range" at bounding box center [371, 246] width 386 height 8
click at [592, 300] on button "Stop Recording" at bounding box center [568, 292] width 517 height 18
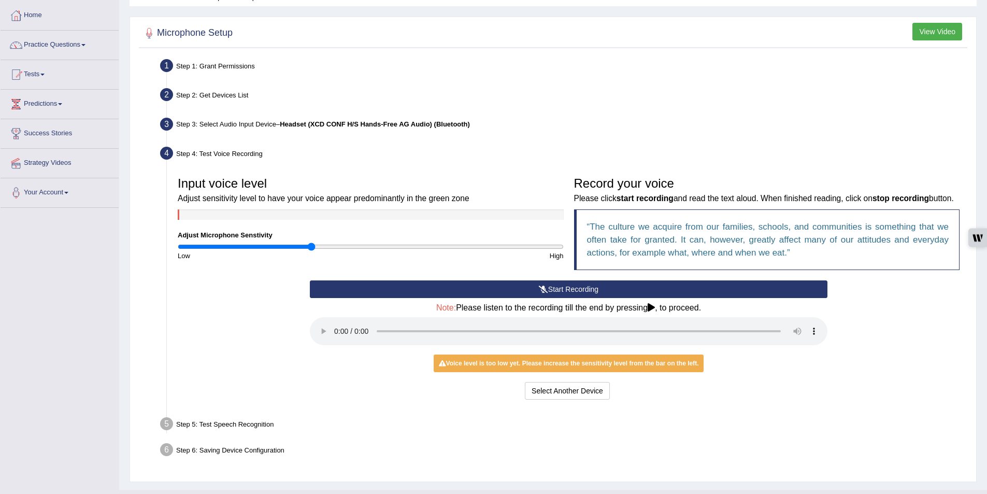
click at [936, 30] on button "View Video" at bounding box center [937, 32] width 50 height 18
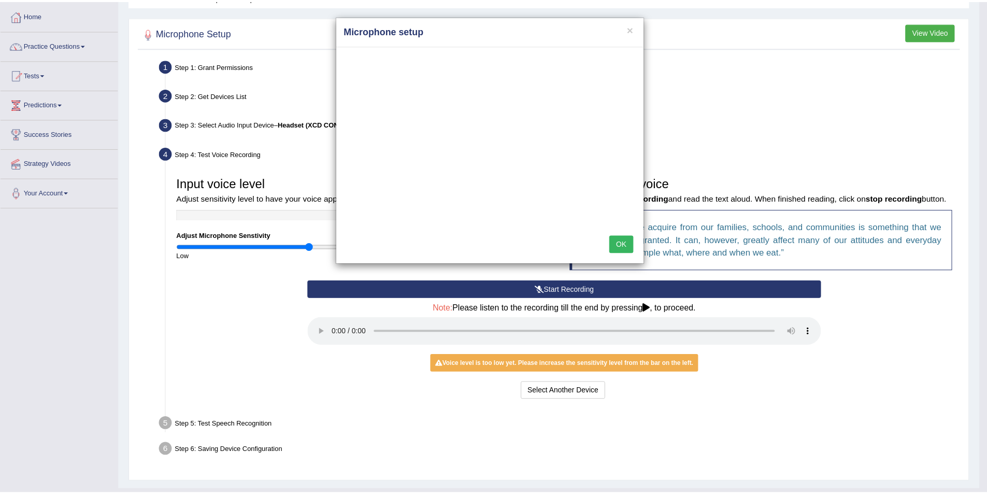
scroll to position [0, 0]
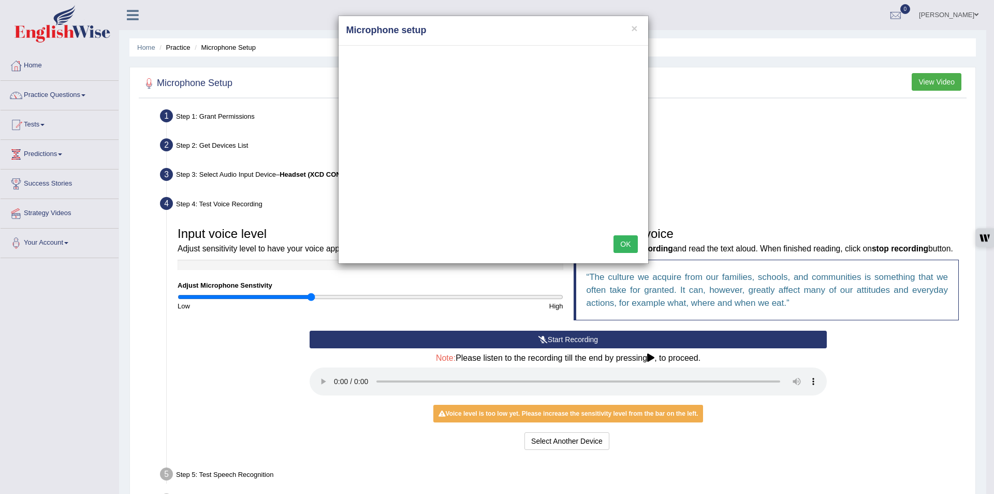
click at [631, 247] on button "OK" at bounding box center [626, 244] width 24 height 18
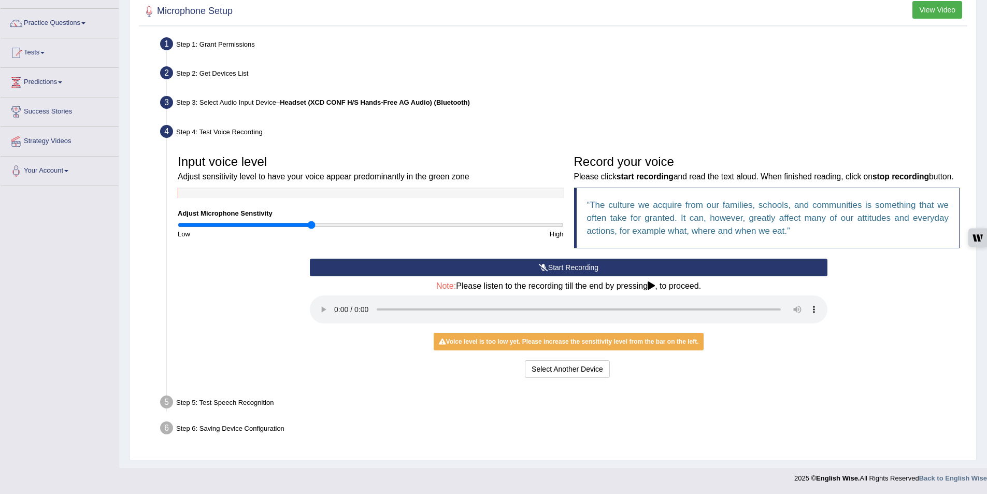
scroll to position [85, 0]
click at [534, 267] on button "Start Recording" at bounding box center [568, 267] width 517 height 18
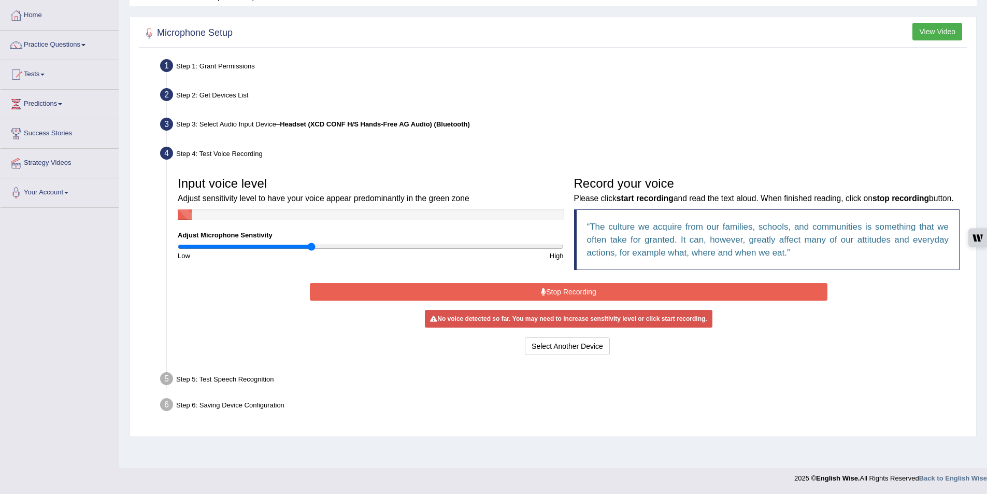
scroll to position [50, 0]
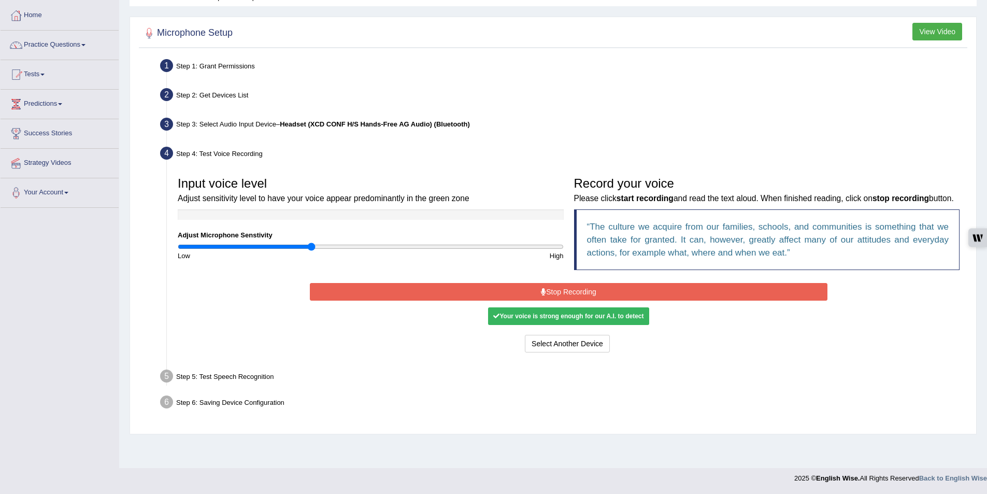
click at [619, 300] on button "Stop Recording" at bounding box center [568, 292] width 517 height 18
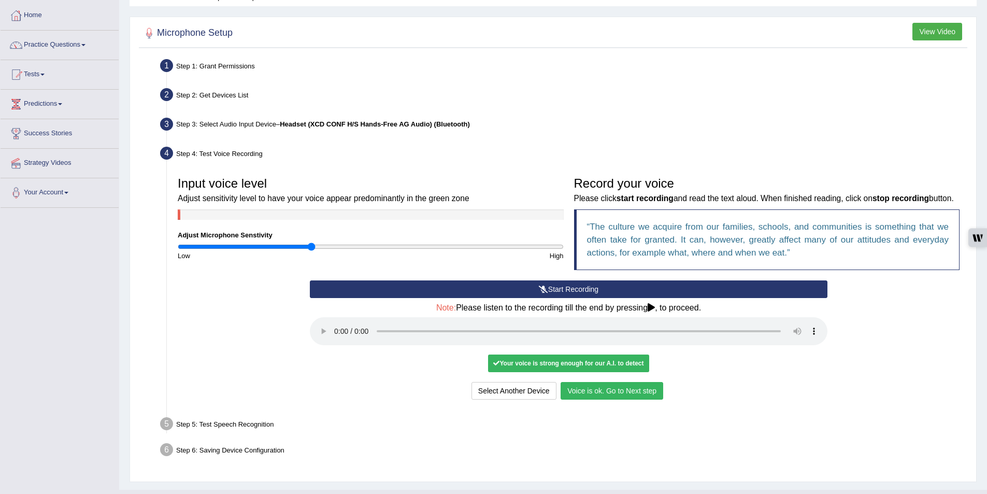
click at [618, 399] on button "Voice is ok. Go to Next step" at bounding box center [611, 391] width 103 height 18
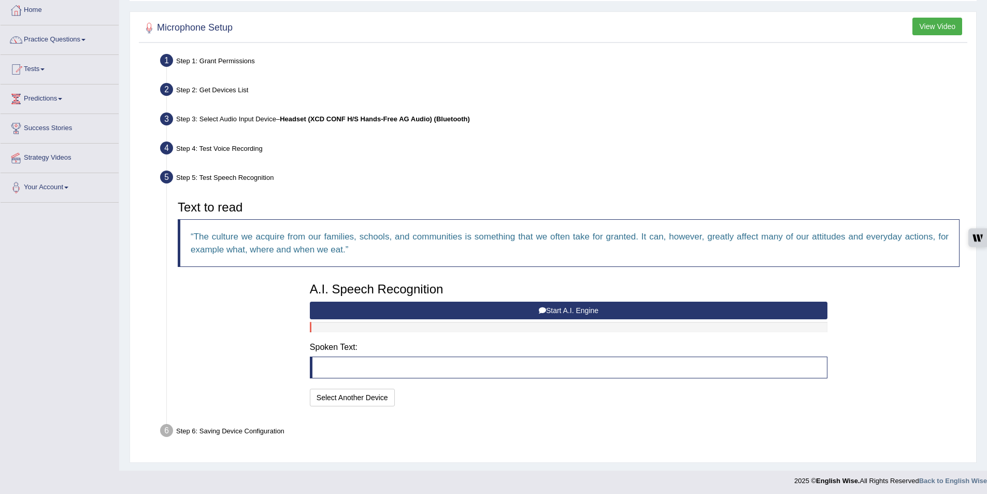
scroll to position [58, 0]
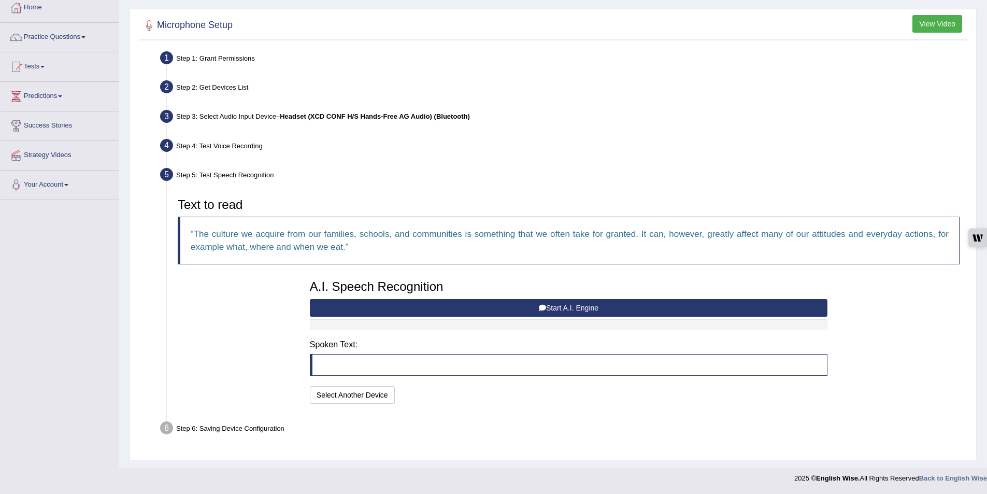
click at [518, 306] on button "Start A.I. Engine" at bounding box center [568, 308] width 517 height 18
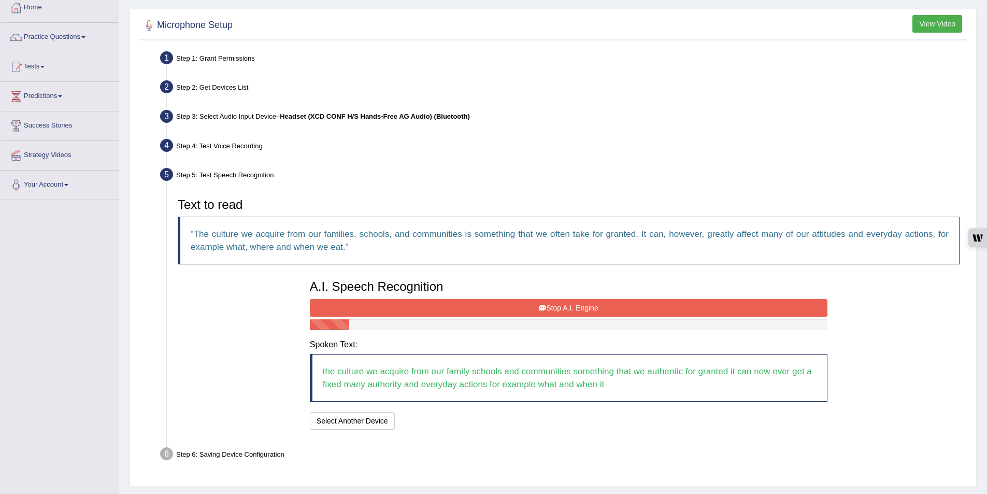
click at [568, 306] on button "Stop A.I. Engine" at bounding box center [568, 308] width 517 height 18
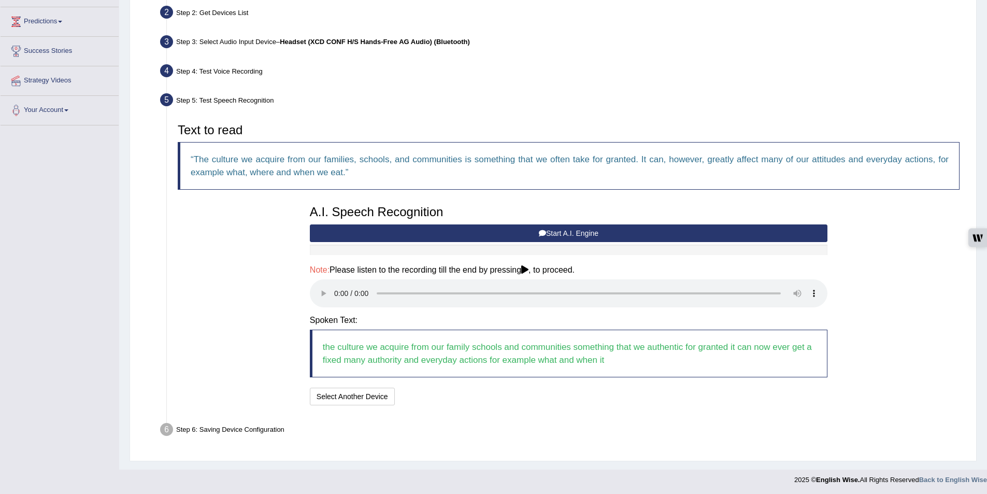
scroll to position [134, 0]
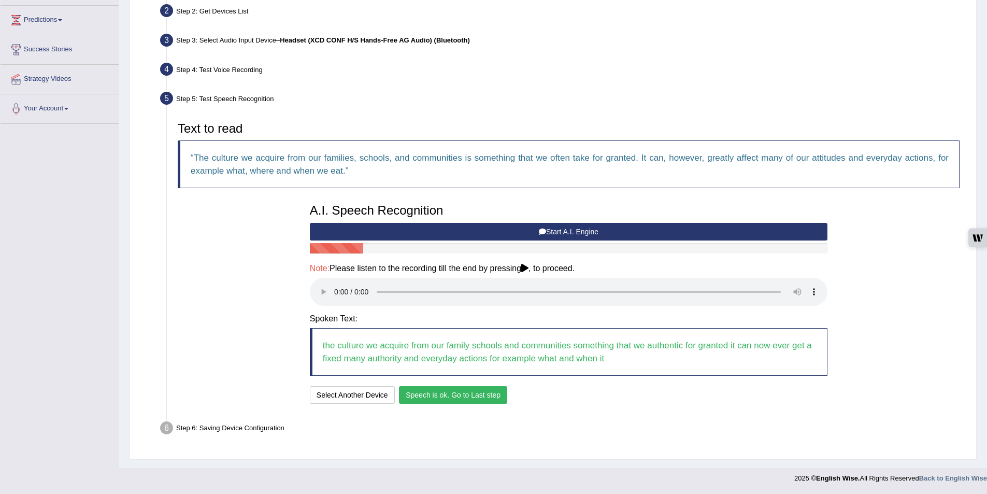
click at [458, 392] on button "Speech is ok. Go to Last step" at bounding box center [453, 395] width 108 height 18
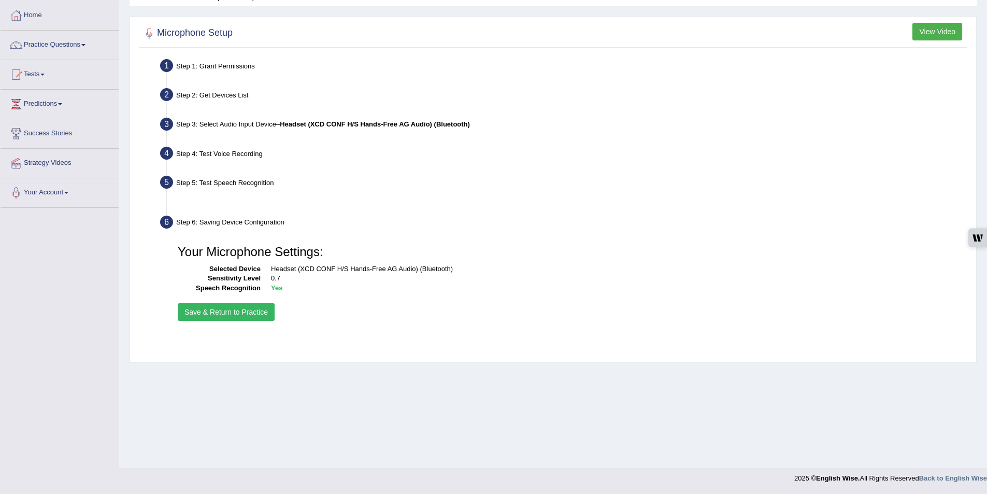
scroll to position [50, 0]
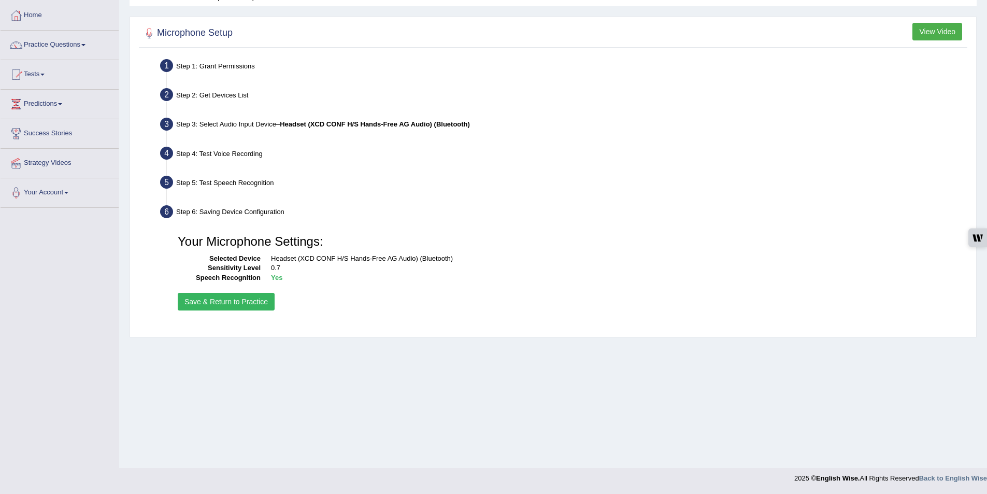
click at [249, 306] on button "Save & Return to Practice" at bounding box center [226, 302] width 97 height 18
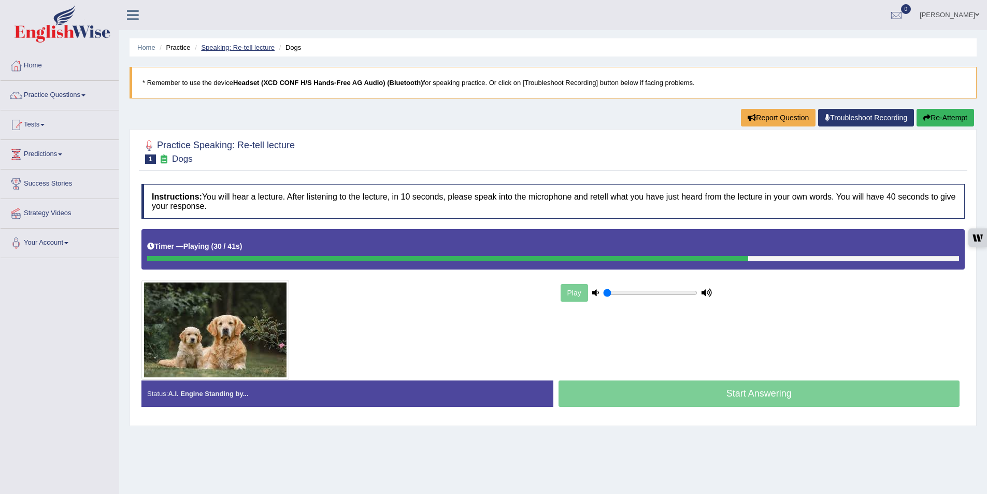
click at [251, 47] on link "Speaking: Re-tell lecture" at bounding box center [238, 48] width 74 height 8
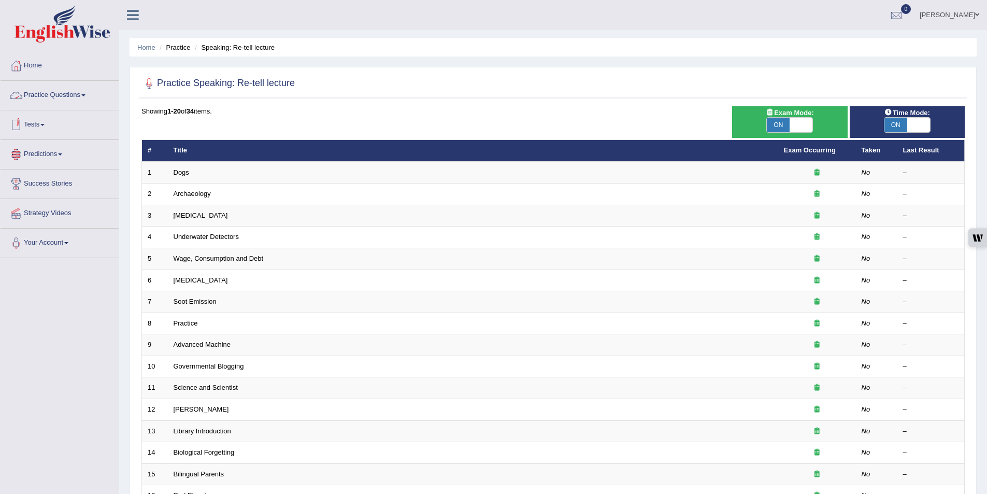
click at [83, 94] on link "Practice Questions" at bounding box center [60, 94] width 118 height 26
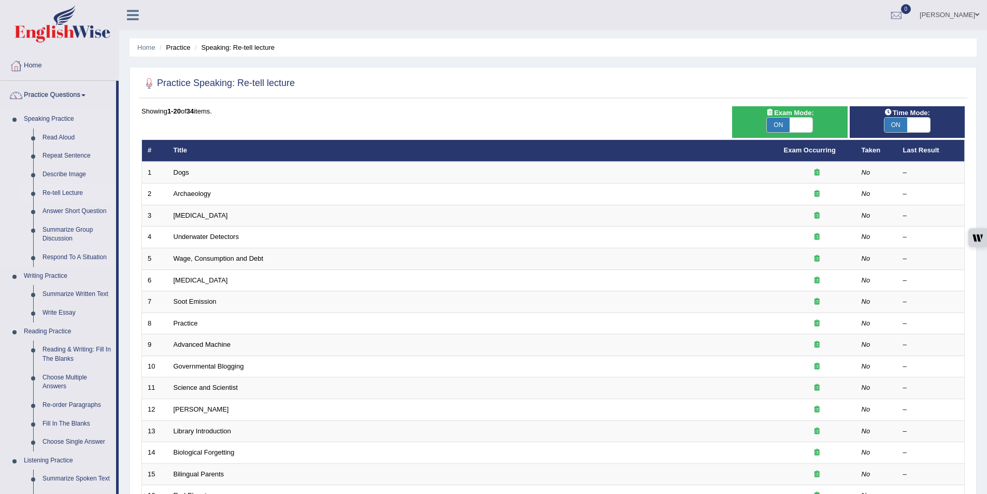
click at [77, 193] on link "Re-tell Lecture" at bounding box center [77, 193] width 78 height 19
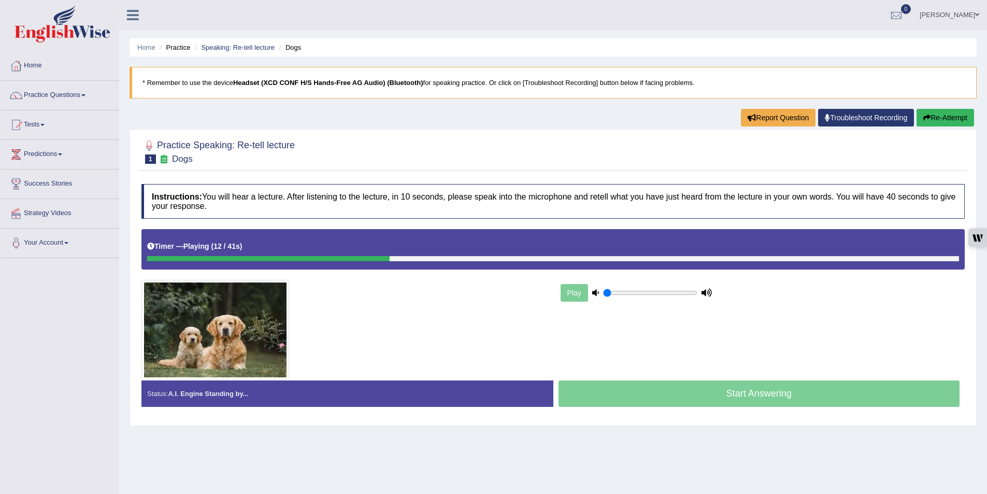
click at [569, 291] on div "Play" at bounding box center [635, 293] width 155 height 26
click at [86, 90] on link "Practice Questions" at bounding box center [60, 94] width 118 height 26
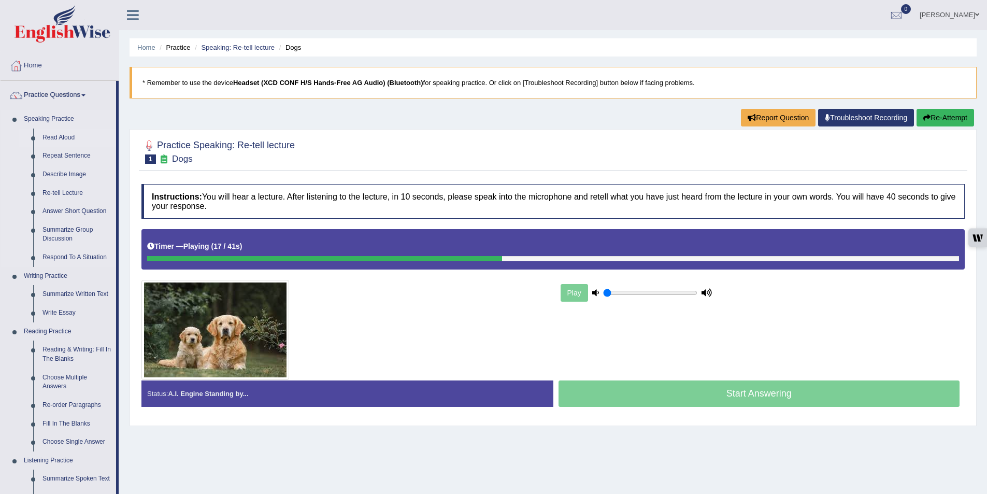
click at [69, 134] on link "Read Aloud" at bounding box center [77, 137] width 78 height 19
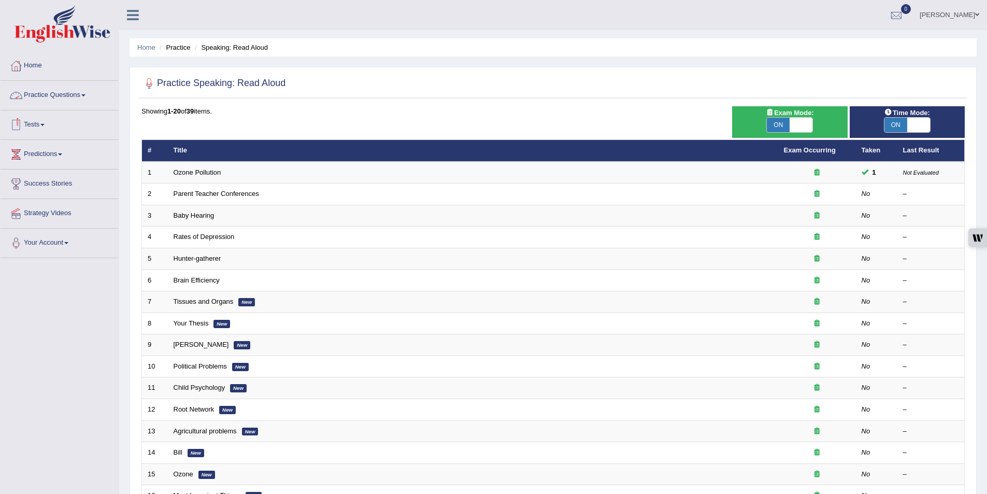
click at [85, 93] on link "Practice Questions" at bounding box center [60, 94] width 118 height 26
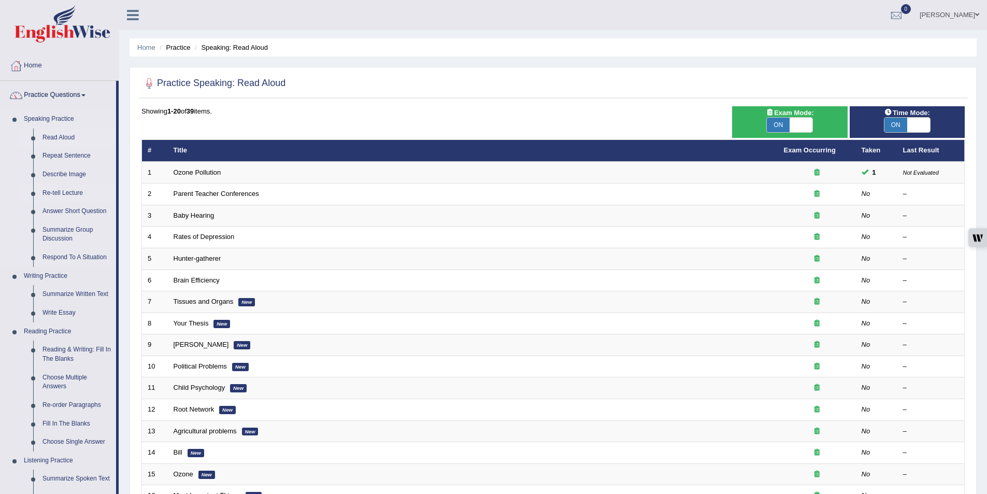
click at [61, 192] on link "Re-tell Lecture" at bounding box center [77, 193] width 78 height 19
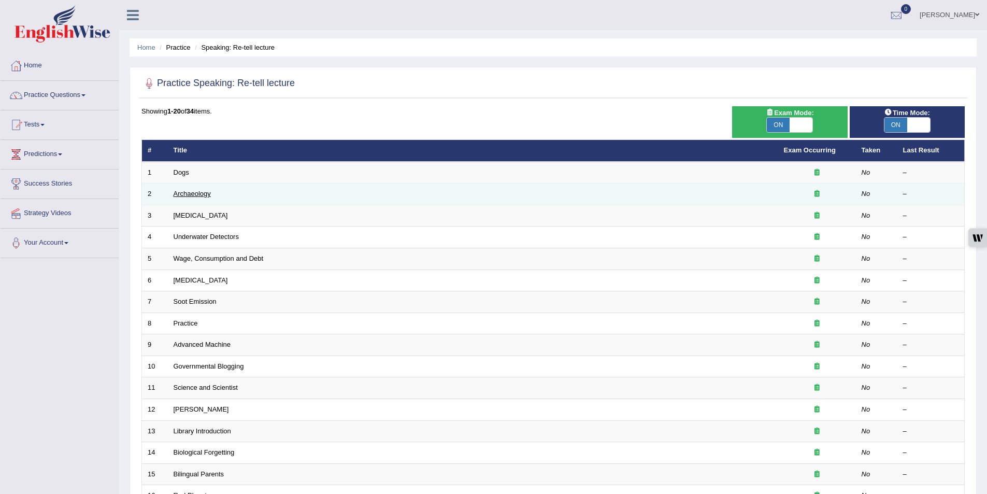
click at [192, 194] on link "Archaeology" at bounding box center [191, 194] width 37 height 8
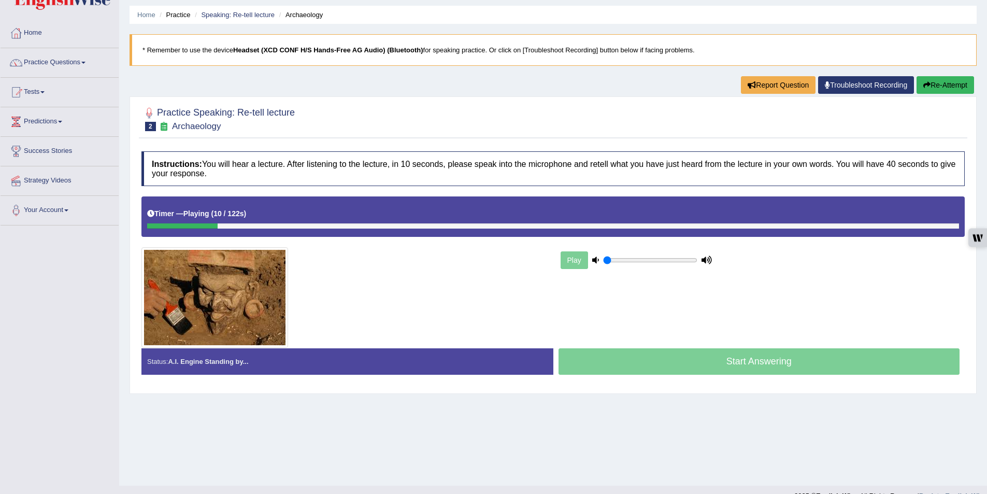
scroll to position [50, 0]
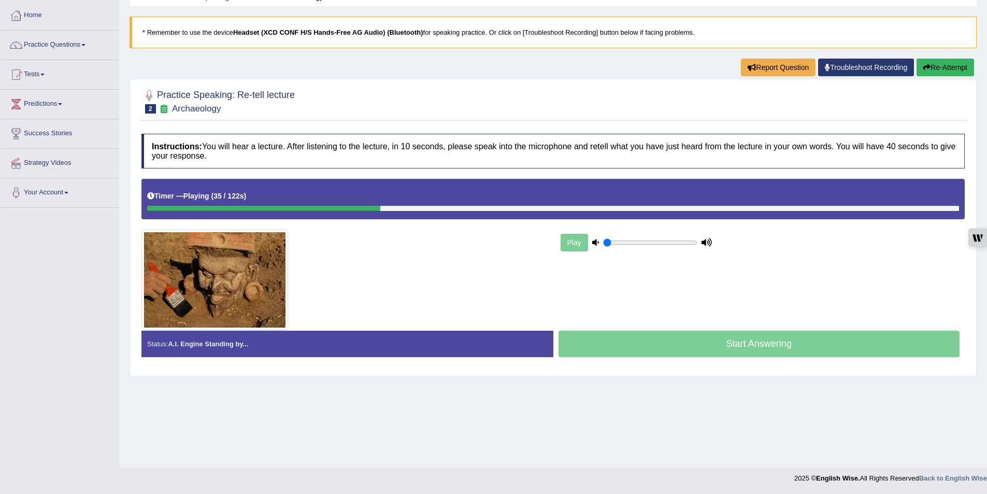
click at [263, 204] on div "Timer — Playing ( 35 / 122s ) Skip" at bounding box center [553, 196] width 812 height 18
click at [89, 43] on link "Practice Questions" at bounding box center [60, 44] width 118 height 26
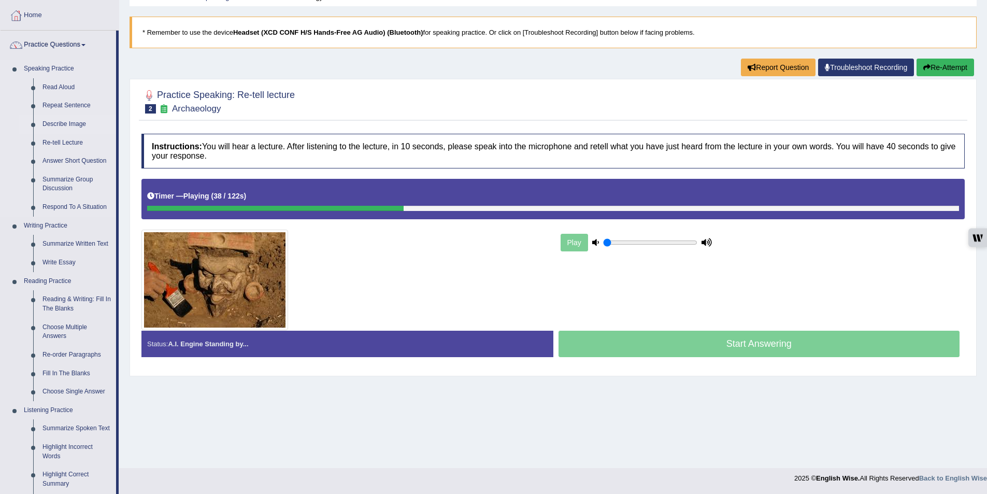
click at [78, 126] on link "Describe Image" at bounding box center [77, 124] width 78 height 19
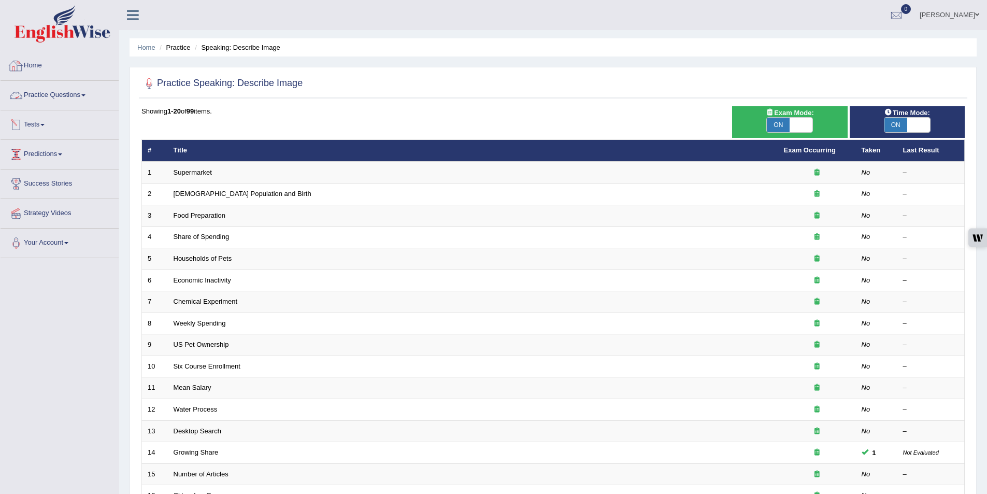
click at [88, 92] on link "Practice Questions" at bounding box center [60, 94] width 118 height 26
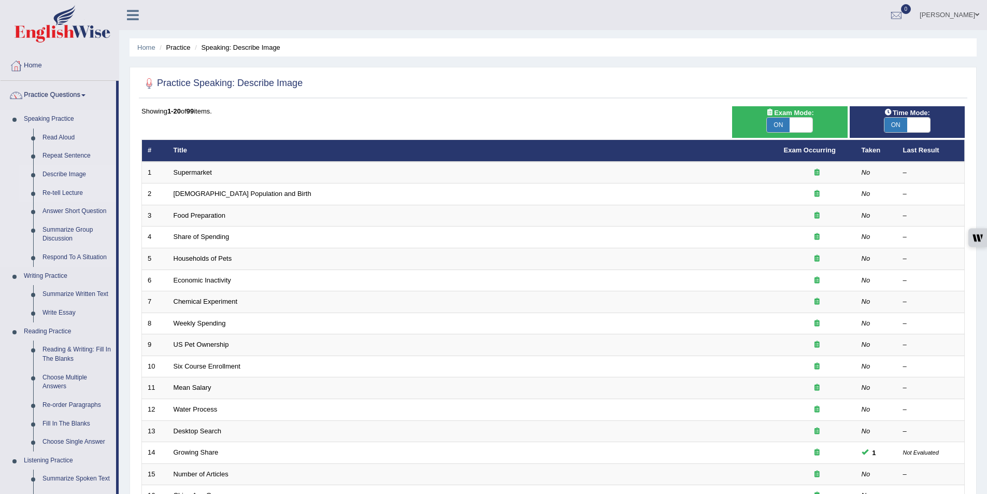
click at [74, 194] on link "Re-tell Lecture" at bounding box center [77, 193] width 78 height 19
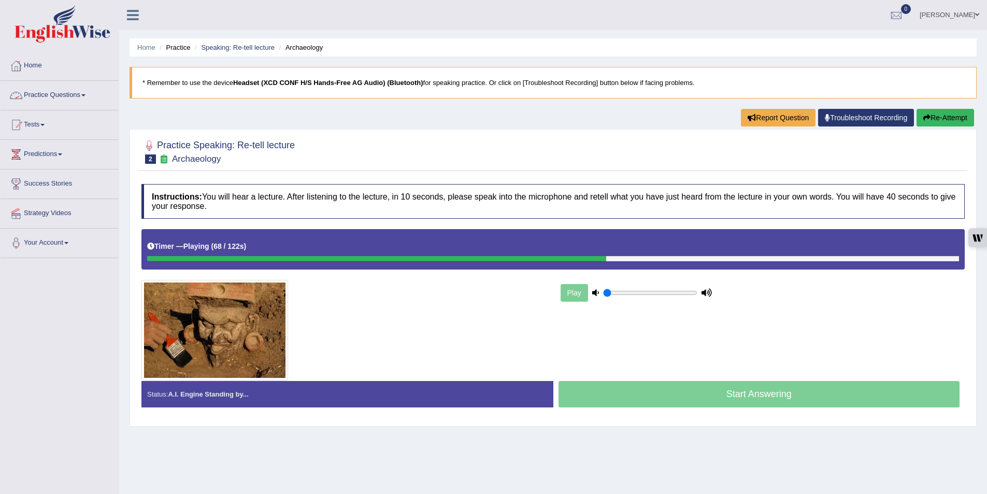
click at [90, 94] on link "Practice Questions" at bounding box center [60, 94] width 118 height 26
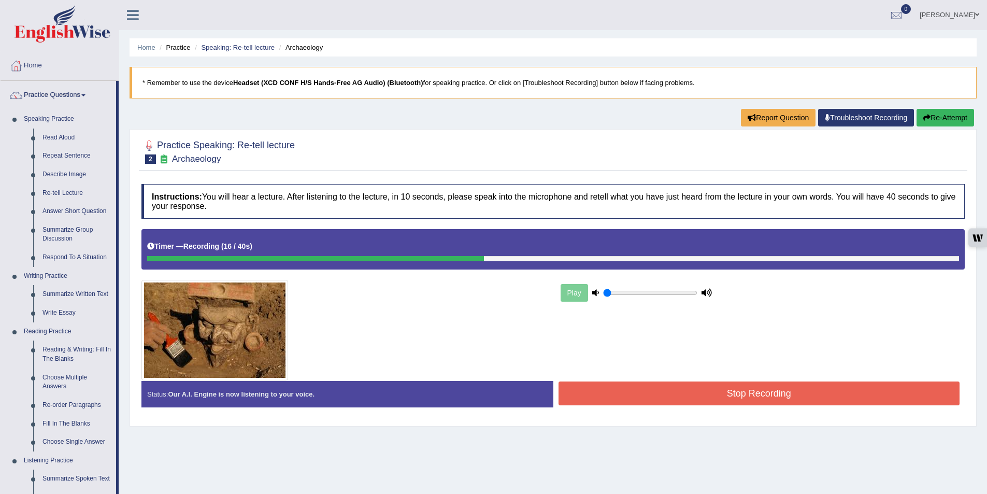
click at [740, 396] on button "Stop Recording" at bounding box center [758, 393] width 401 height 24
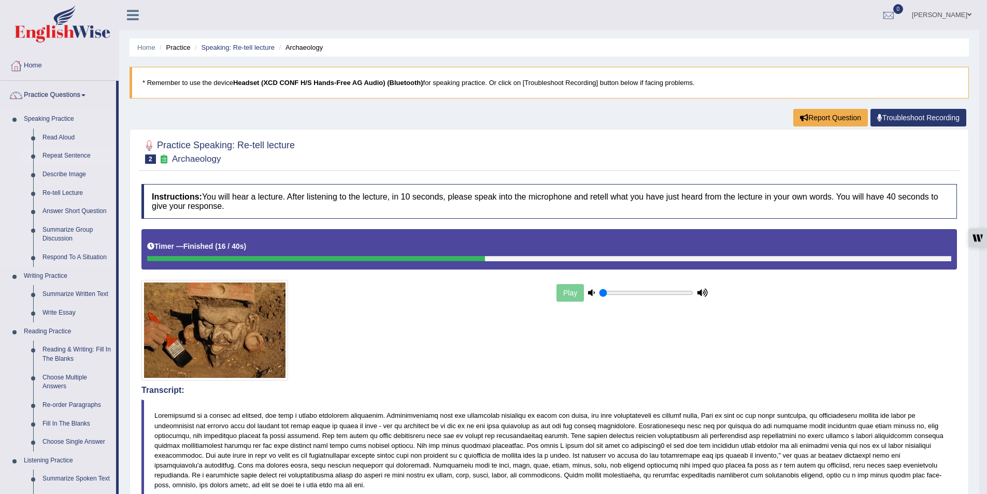
click at [73, 157] on link "Repeat Sentence" at bounding box center [77, 156] width 78 height 19
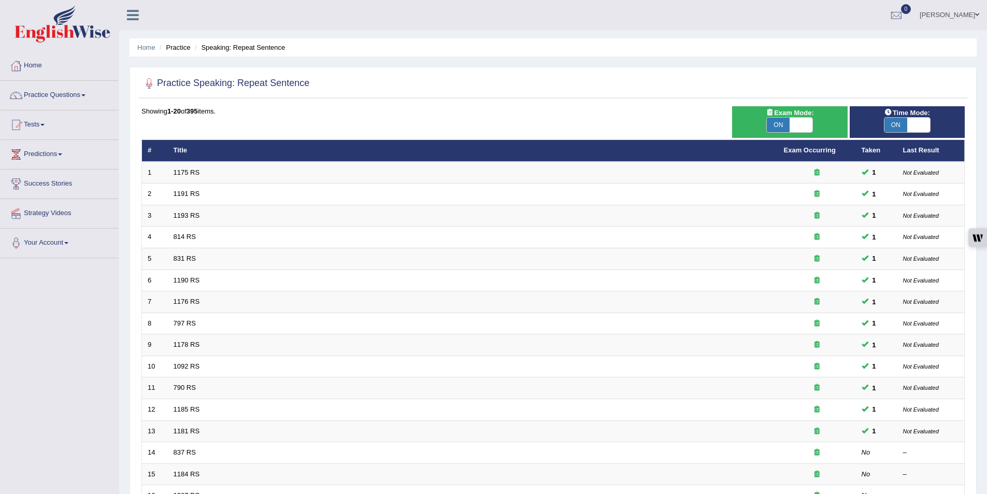
click at [801, 123] on span at bounding box center [800, 125] width 23 height 15
checkbox input "false"
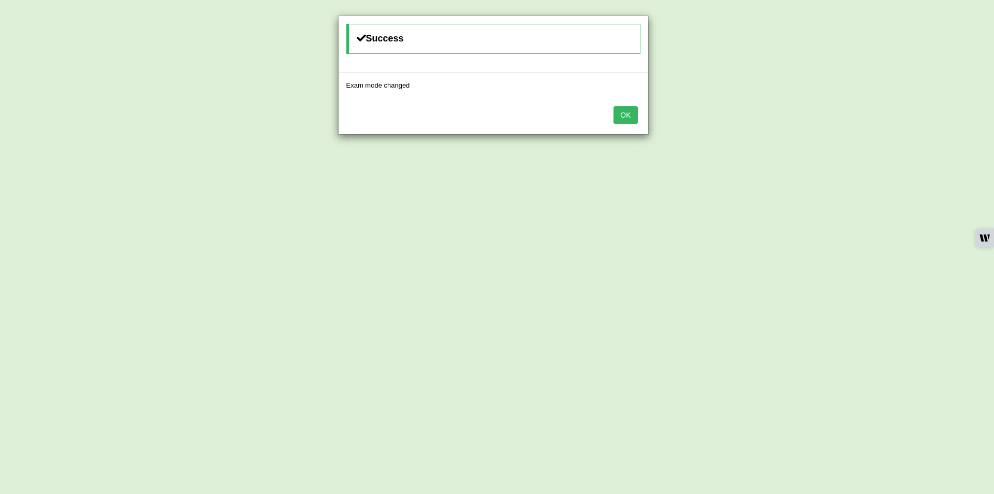
click at [618, 109] on button "OK" at bounding box center [626, 115] width 24 height 18
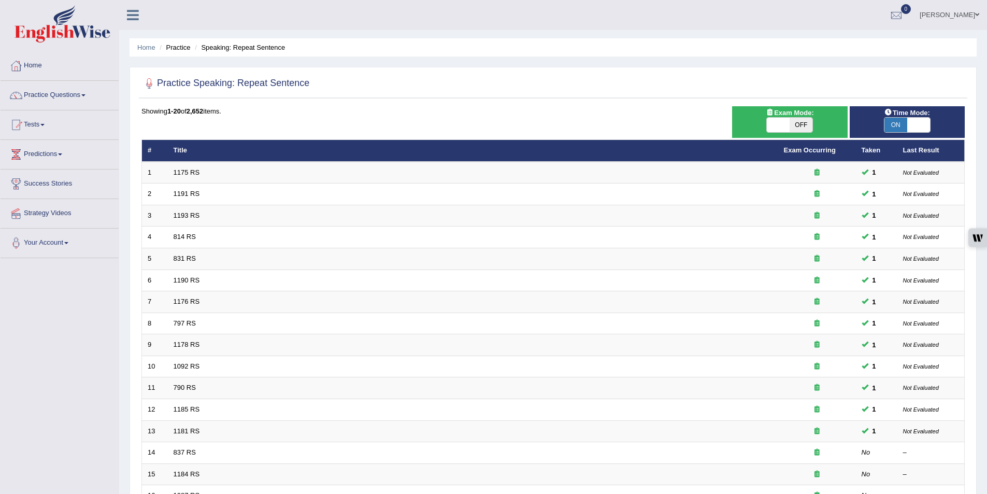
click at [921, 125] on span at bounding box center [918, 125] width 23 height 15
checkbox input "false"
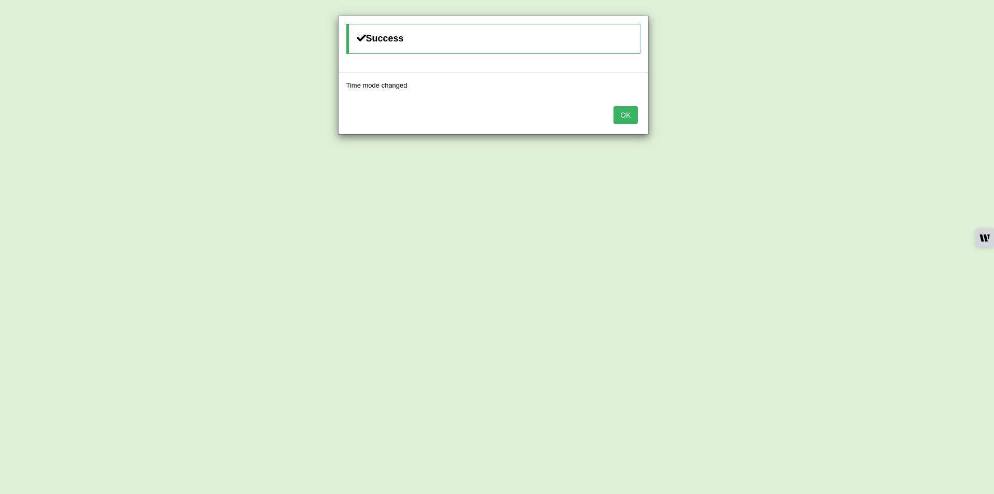
click at [633, 119] on button "OK" at bounding box center [626, 115] width 24 height 18
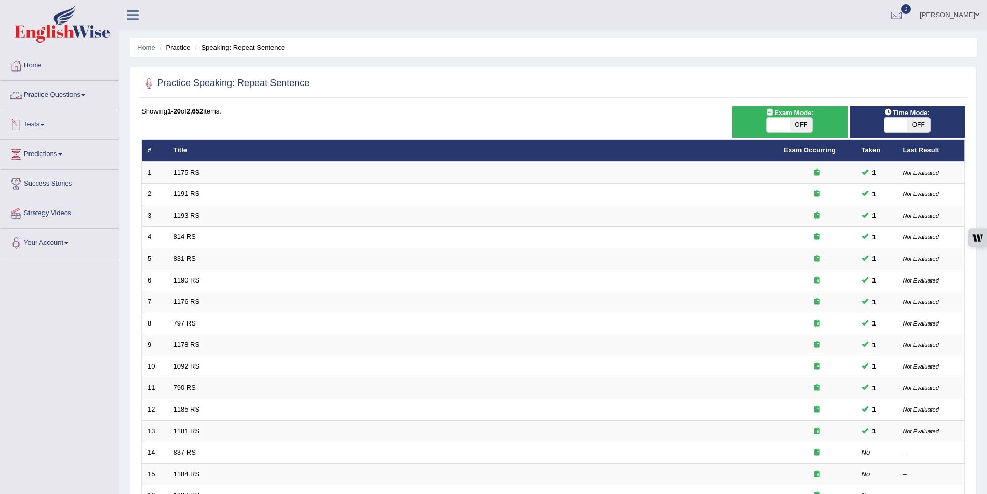
click at [84, 96] on link "Practice Questions" at bounding box center [60, 94] width 118 height 26
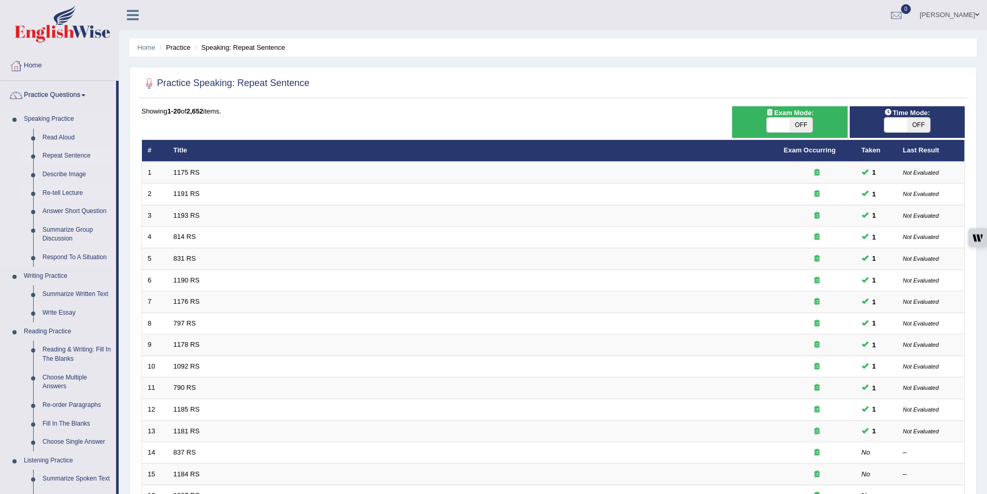
click at [59, 192] on link "Re-tell Lecture" at bounding box center [77, 193] width 78 height 19
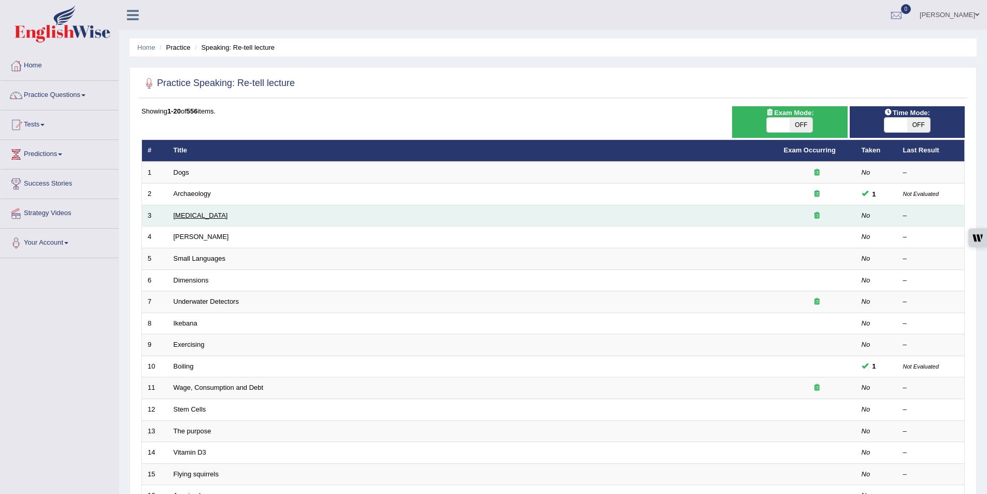
click at [206, 216] on link "Children Obesity" at bounding box center [200, 215] width 54 height 8
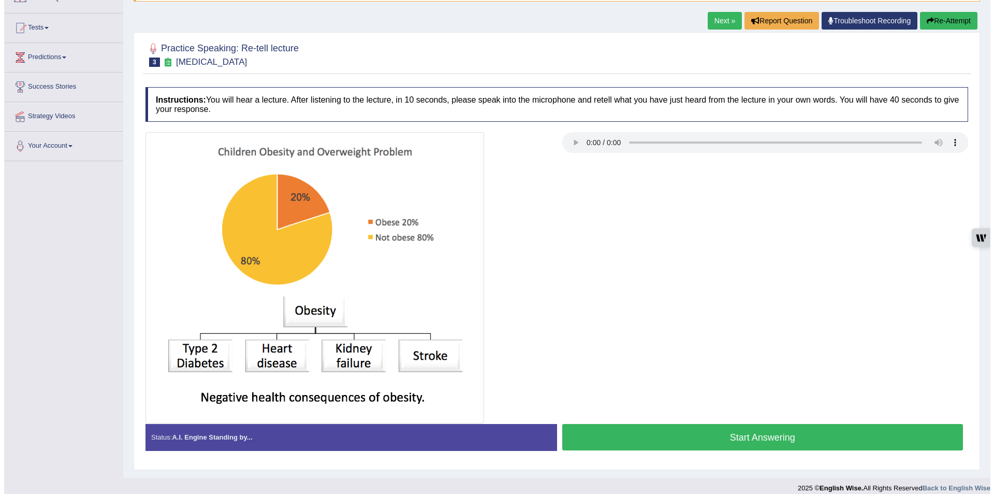
scroll to position [107, 0]
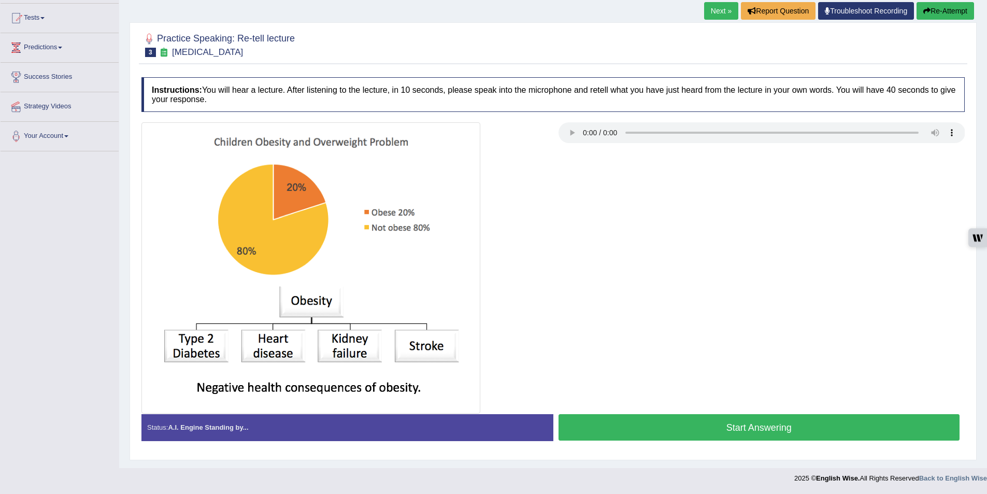
click at [687, 318] on div at bounding box center [552, 267] width 833 height 291
click at [746, 429] on button "Start Answering" at bounding box center [758, 427] width 401 height 26
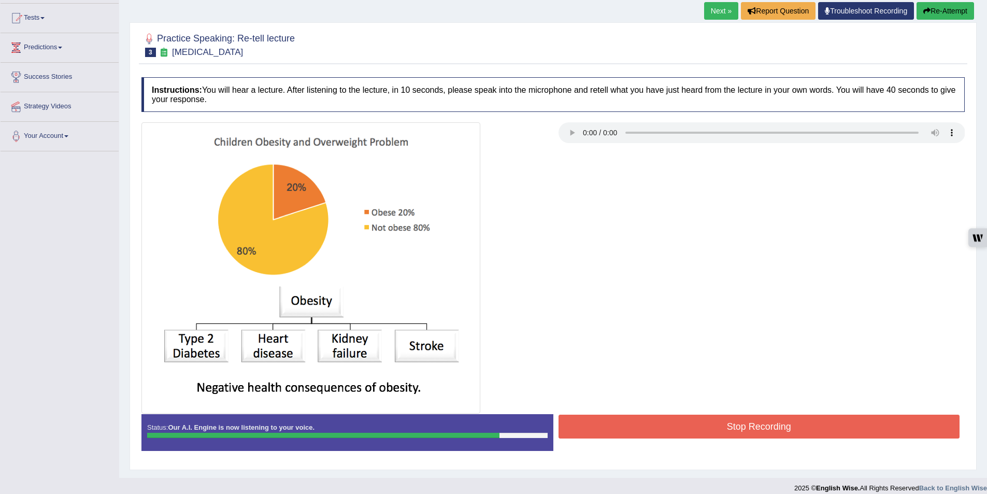
click at [746, 429] on button "Stop Recording" at bounding box center [758, 426] width 401 height 24
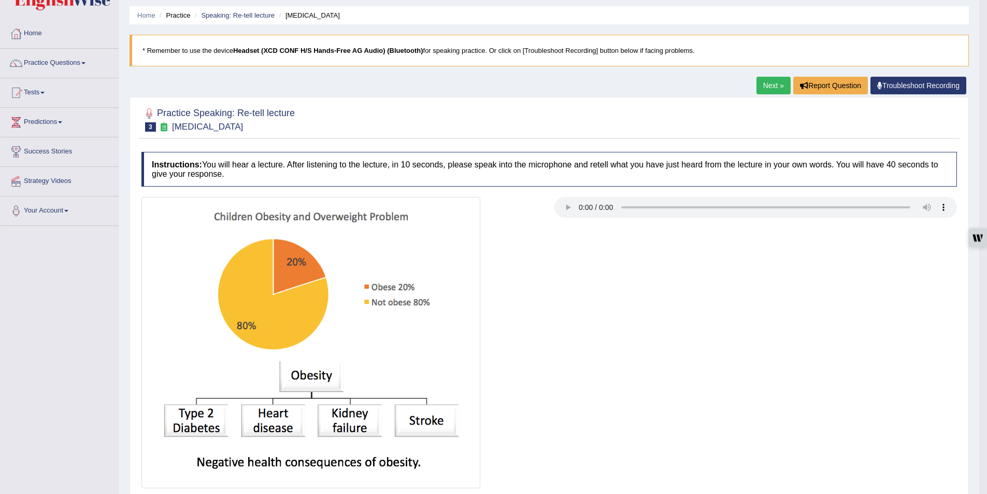
scroll to position [0, 0]
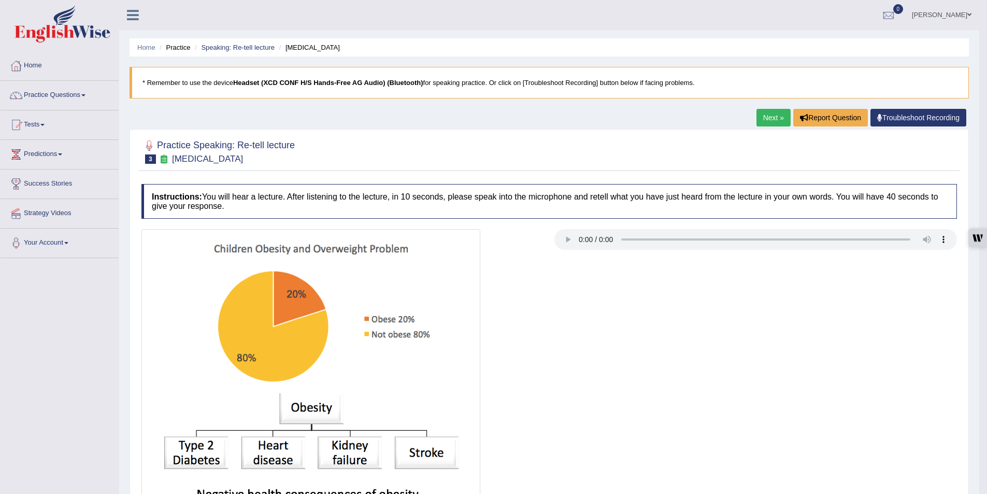
click at [773, 114] on link "Next »" at bounding box center [773, 118] width 34 height 18
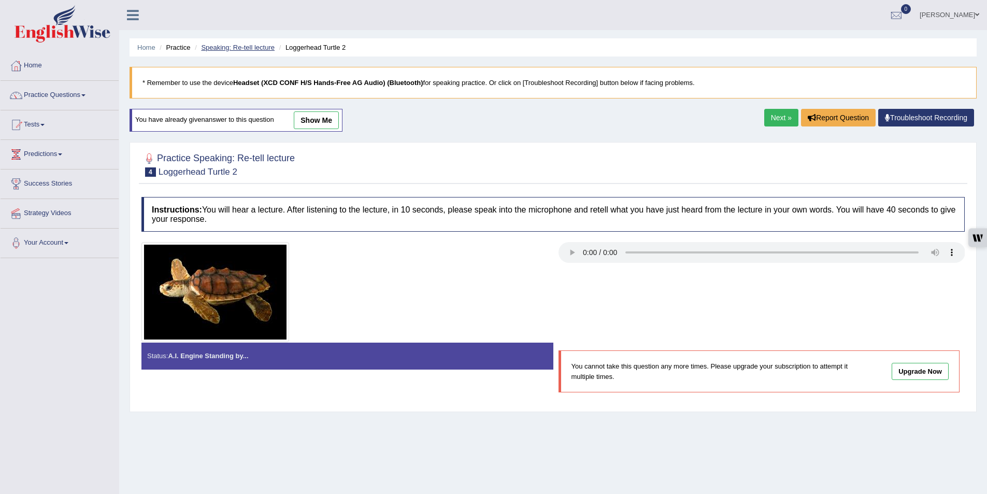
click at [253, 50] on link "Speaking: Re-tell lecture" at bounding box center [238, 48] width 74 height 8
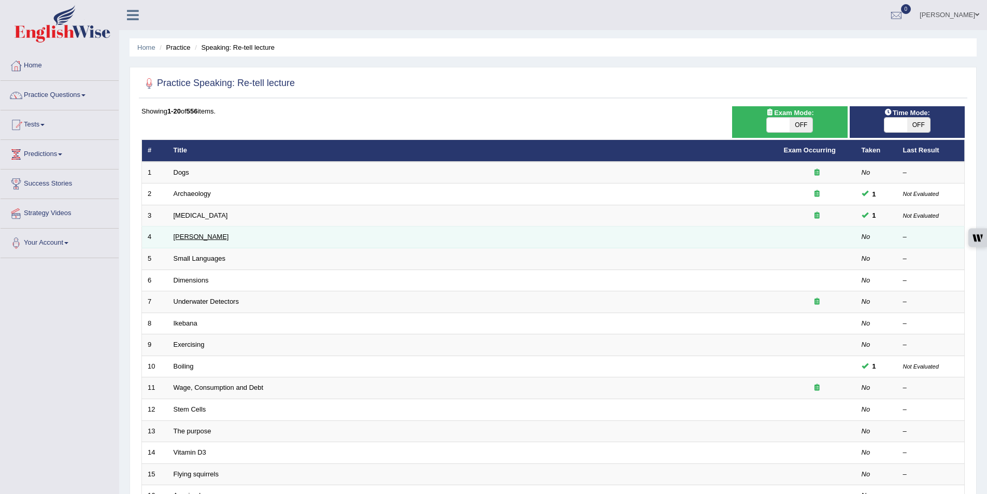
click at [211, 238] on link "[PERSON_NAME]" at bounding box center [200, 237] width 55 height 8
